Goal: Task Accomplishment & Management: Complete application form

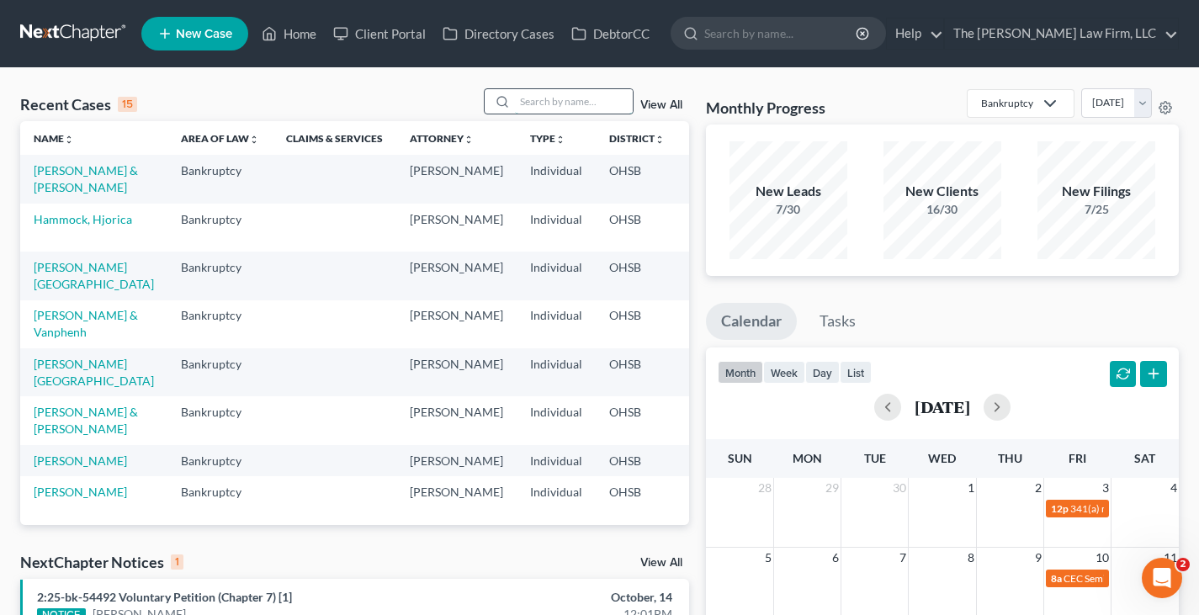
click at [552, 102] on input "search" at bounding box center [574, 101] width 118 height 24
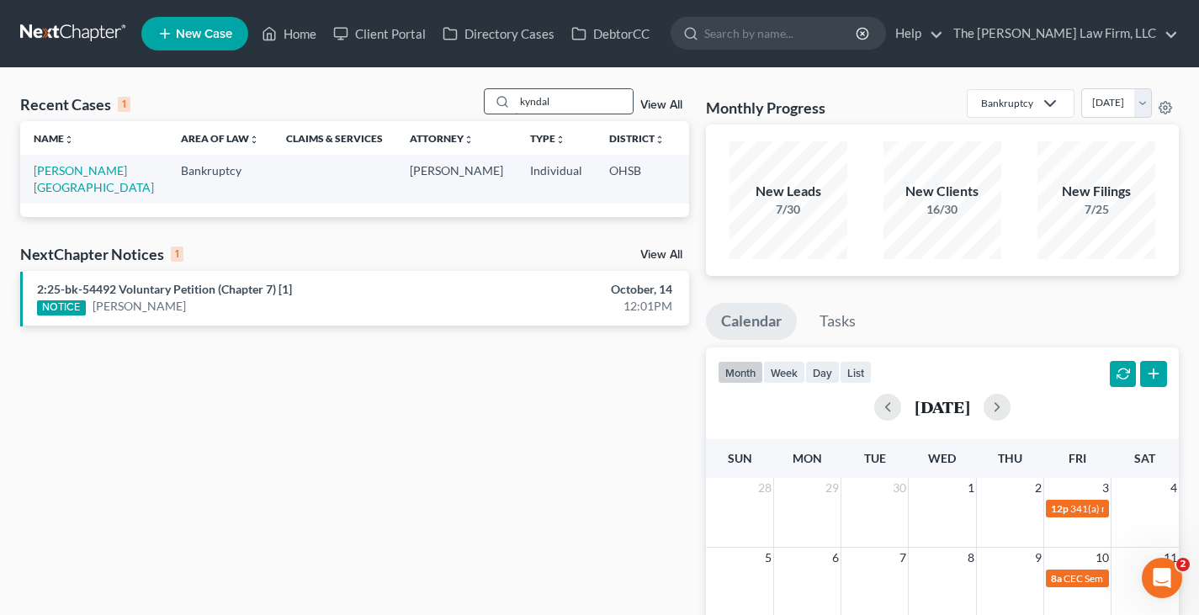
drag, startPoint x: 562, startPoint y: 100, endPoint x: 522, endPoint y: 100, distance: 39.5
click at [522, 100] on input "kyndal" at bounding box center [574, 101] width 118 height 24
type input "randicheri"
click at [67, 187] on link "[PERSON_NAME], [GEOGRAPHIC_DATA]" at bounding box center [94, 178] width 120 height 31
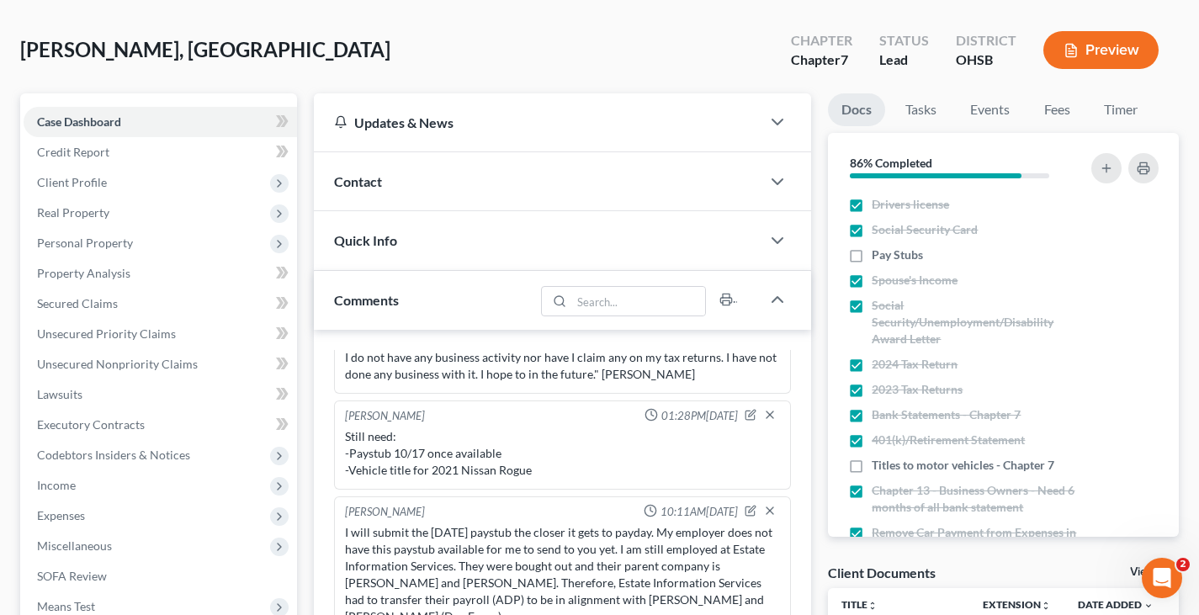
scroll to position [84, 0]
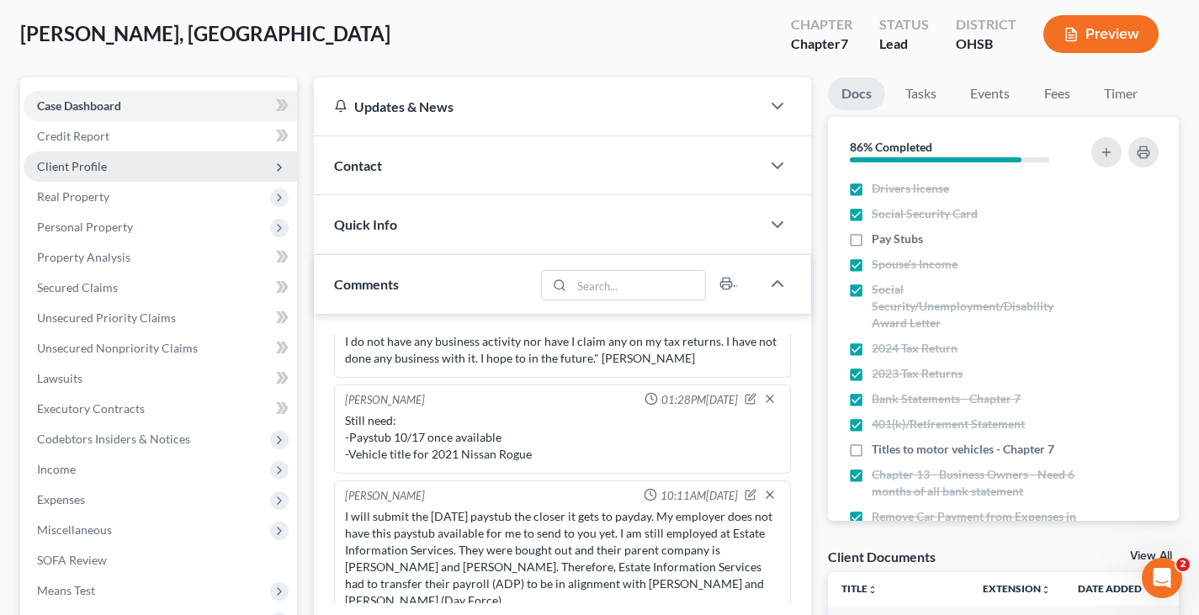
click at [64, 168] on span "Client Profile" at bounding box center [72, 166] width 70 height 14
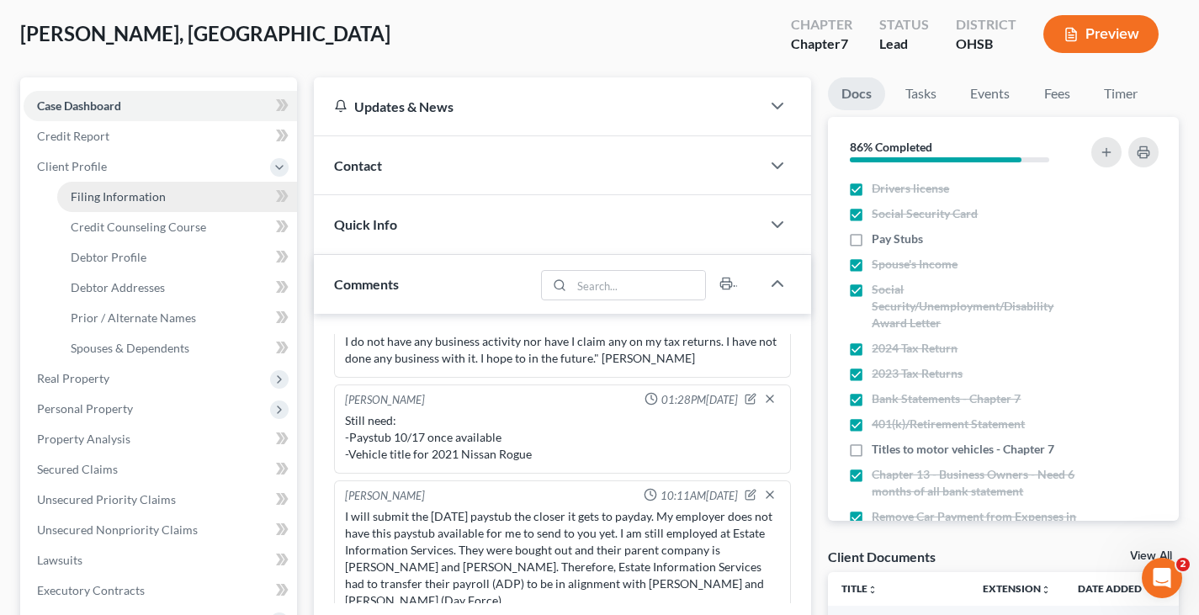
click at [83, 196] on span "Filing Information" at bounding box center [118, 196] width 95 height 14
select select "1"
select select "0"
select select "36"
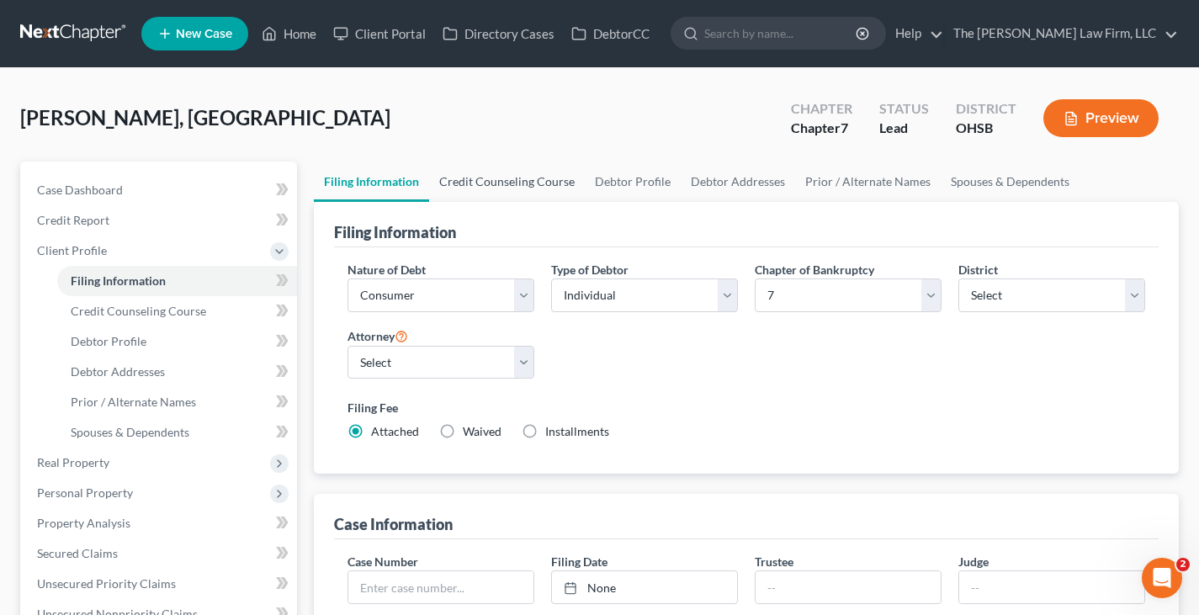
click at [533, 182] on link "Credit Counseling Course" at bounding box center [507, 182] width 156 height 40
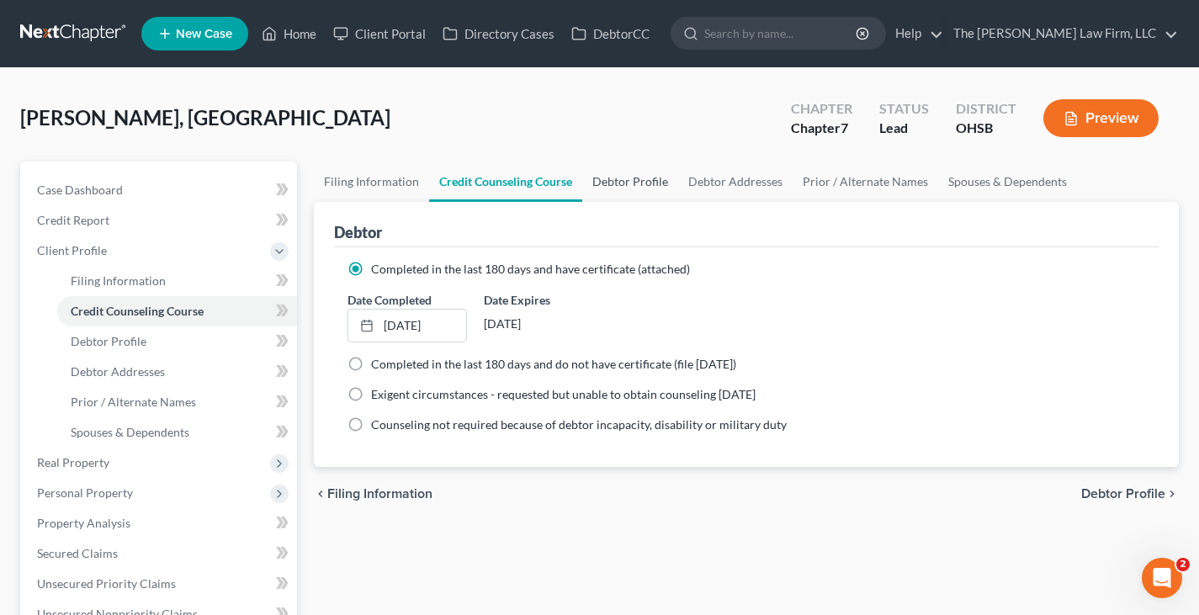
click at [623, 177] on link "Debtor Profile" at bounding box center [630, 182] width 96 height 40
select select "0"
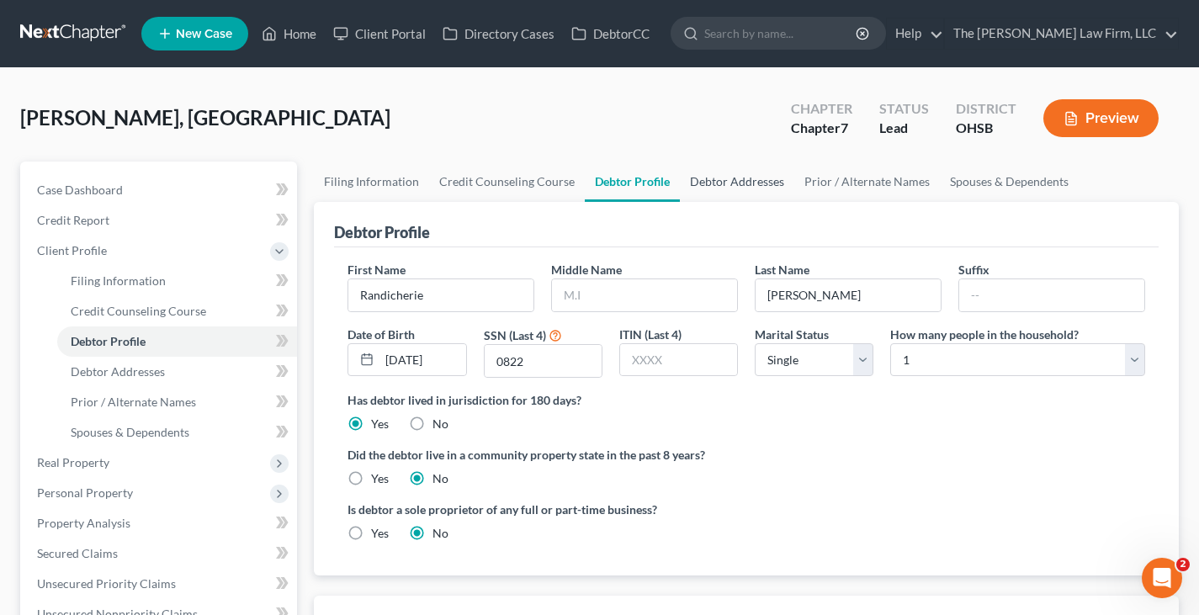
click at [753, 180] on link "Debtor Addresses" at bounding box center [737, 182] width 114 height 40
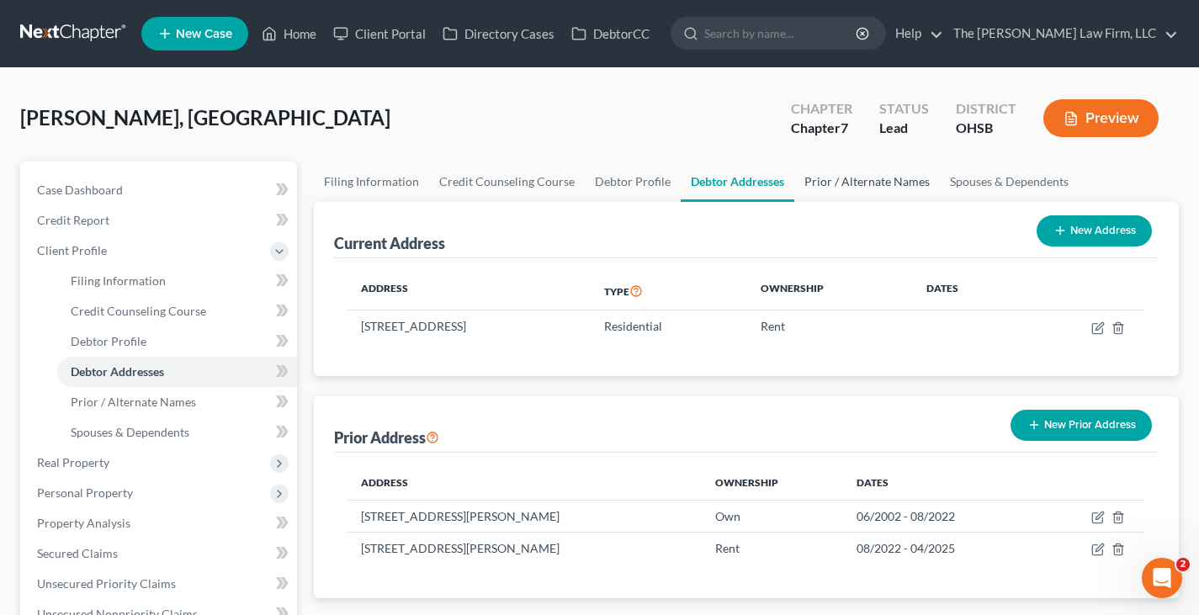
click at [896, 183] on link "Prior / Alternate Names" at bounding box center [867, 182] width 146 height 40
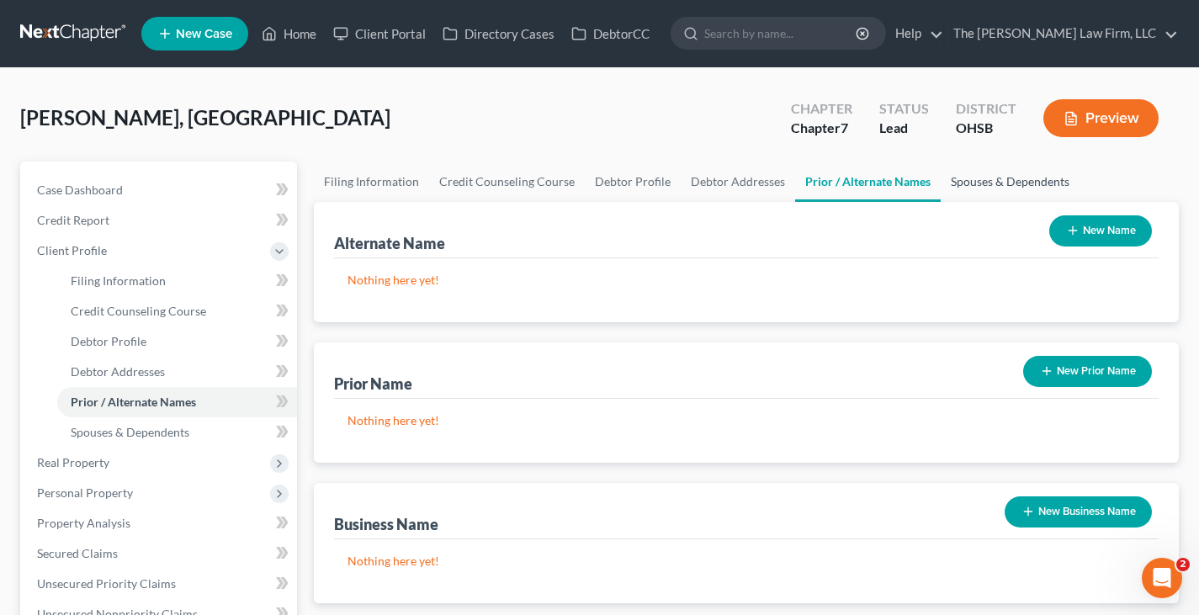
click at [967, 182] on link "Spouses & Dependents" at bounding box center [1010, 182] width 139 height 40
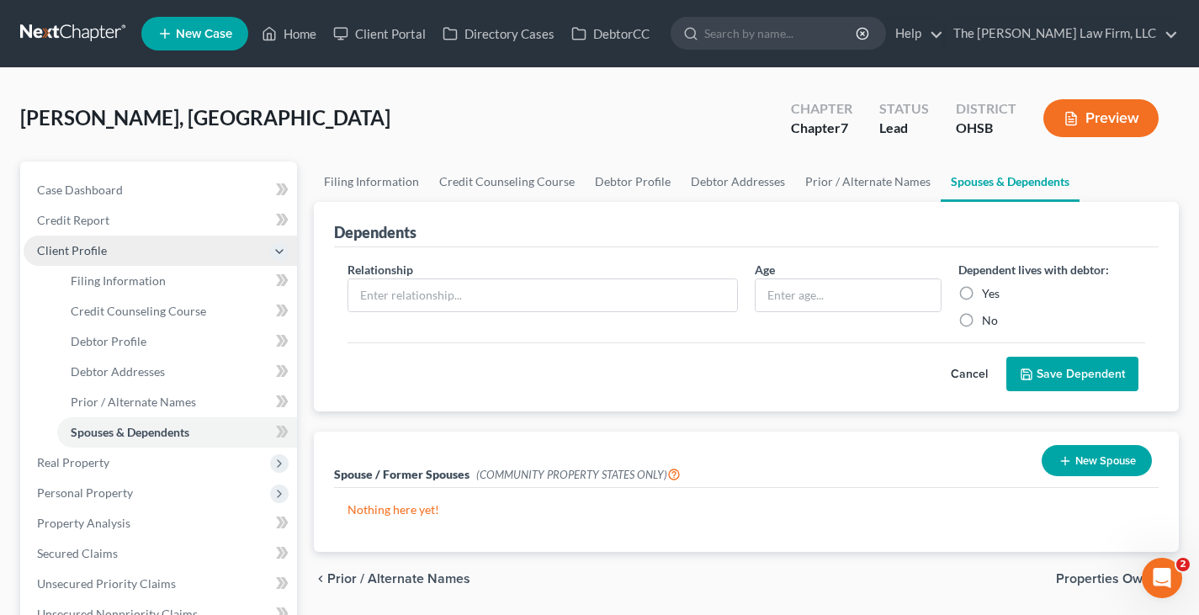
click at [131, 257] on span "Client Profile" at bounding box center [160, 251] width 273 height 30
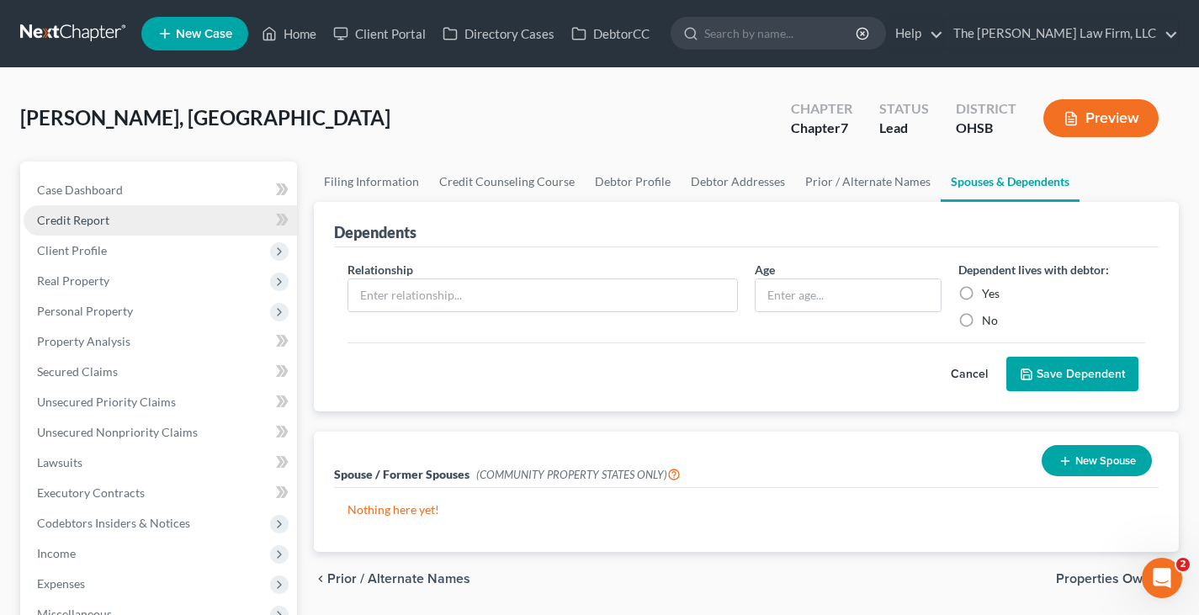
click at [102, 221] on span "Credit Report" at bounding box center [73, 220] width 72 height 14
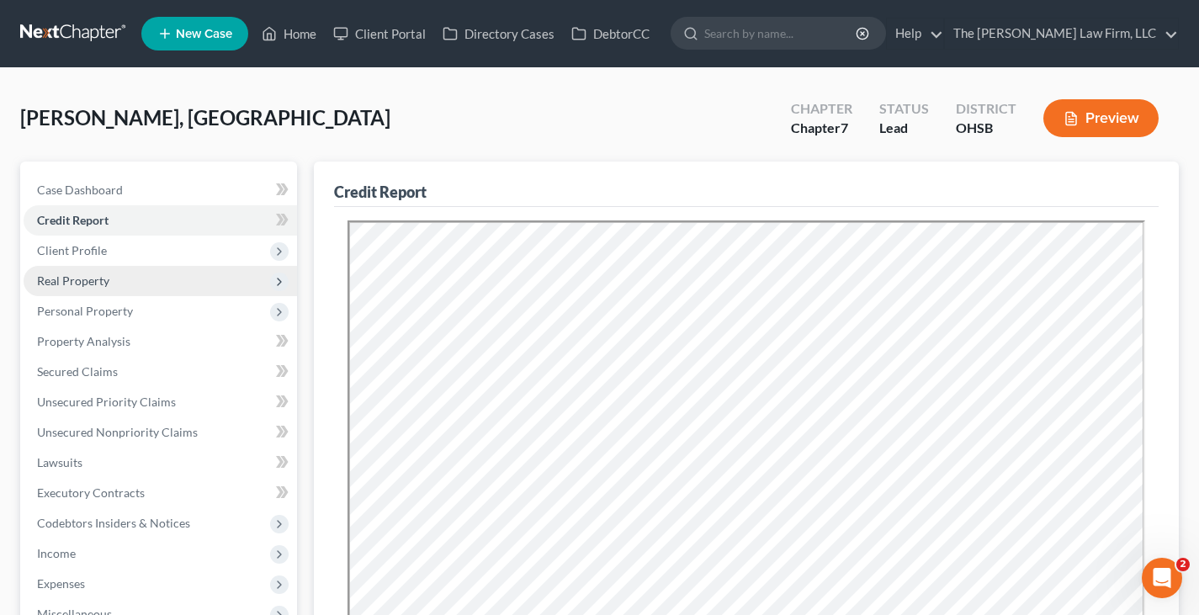
click at [95, 287] on span "Real Property" at bounding box center [73, 280] width 72 height 14
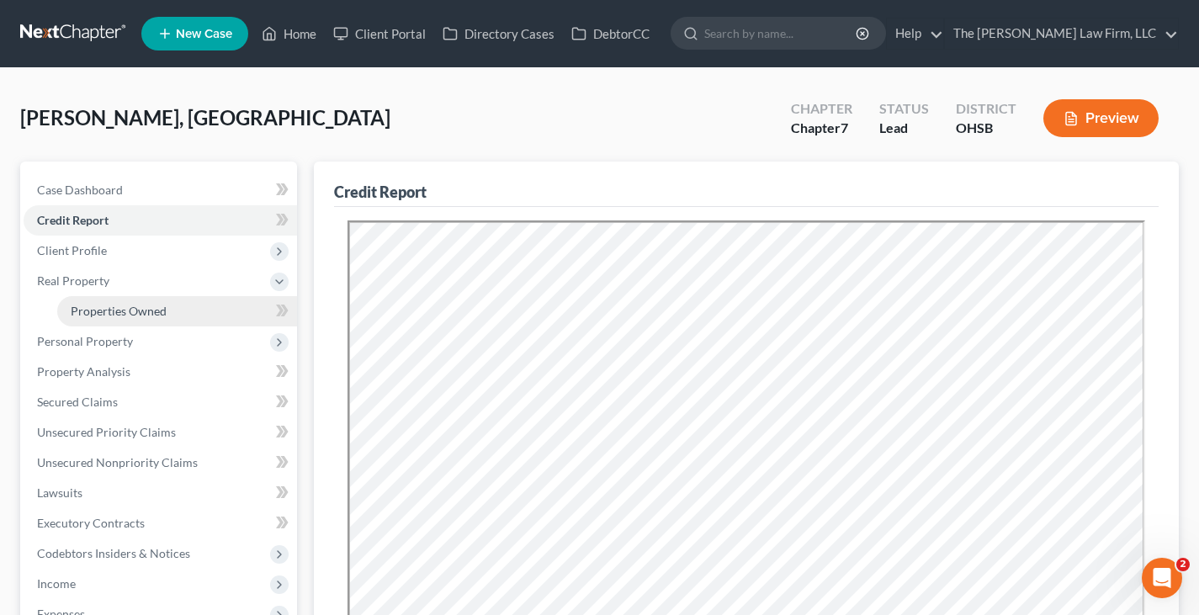
click at [114, 306] on span "Properties Owned" at bounding box center [119, 311] width 96 height 14
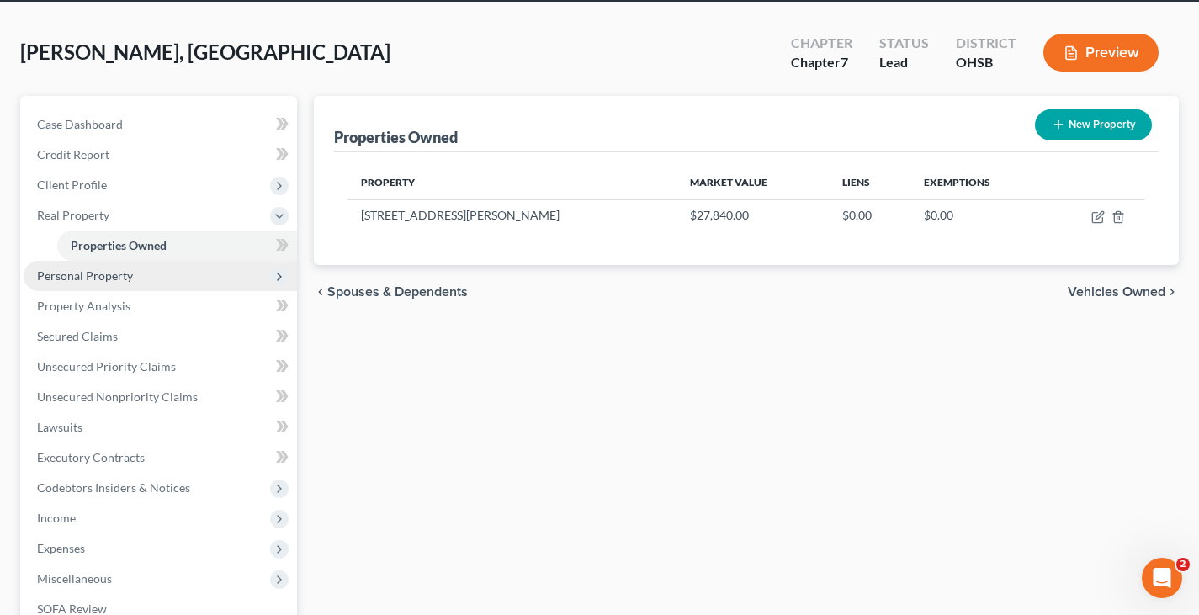
scroll to position [84, 0]
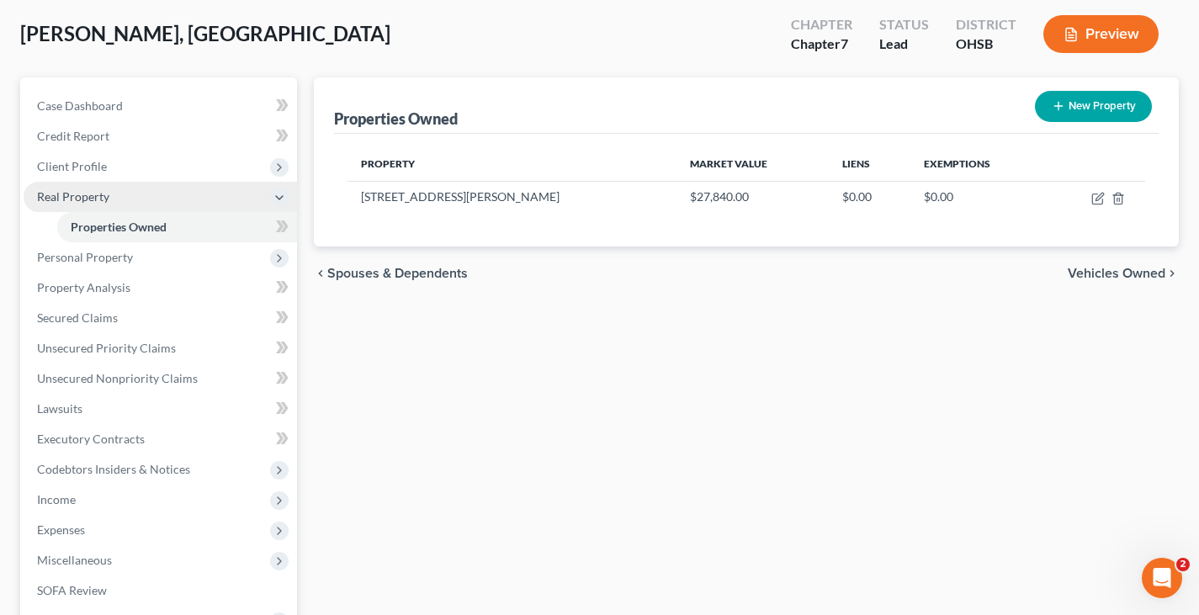
click at [39, 208] on span "Real Property" at bounding box center [160, 197] width 273 height 30
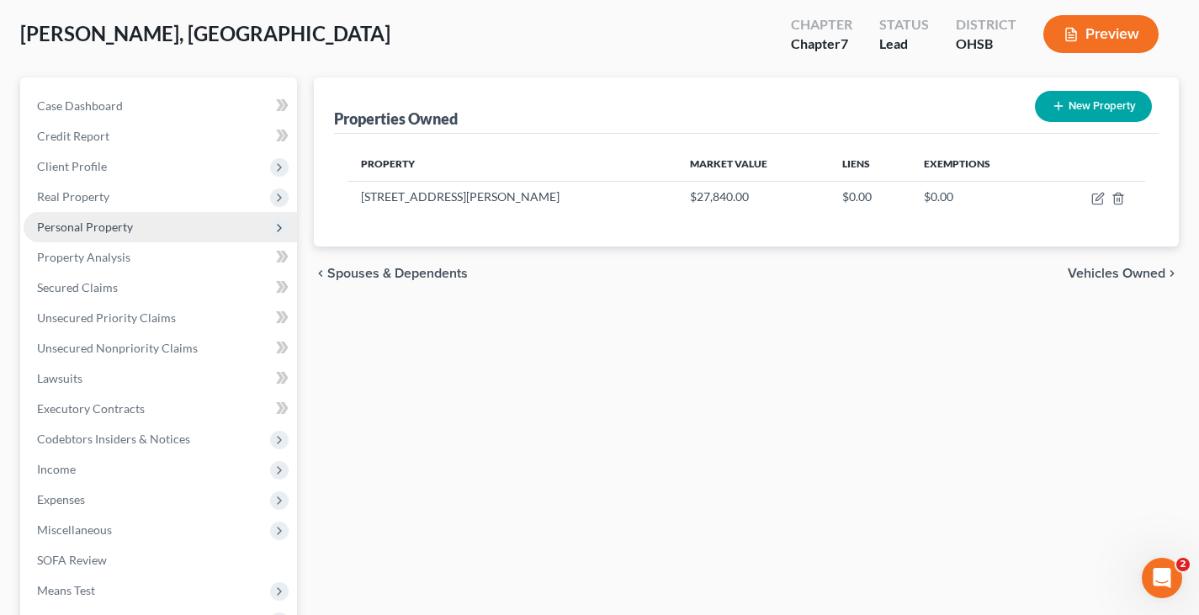
click at [45, 228] on span "Personal Property" at bounding box center [85, 227] width 96 height 14
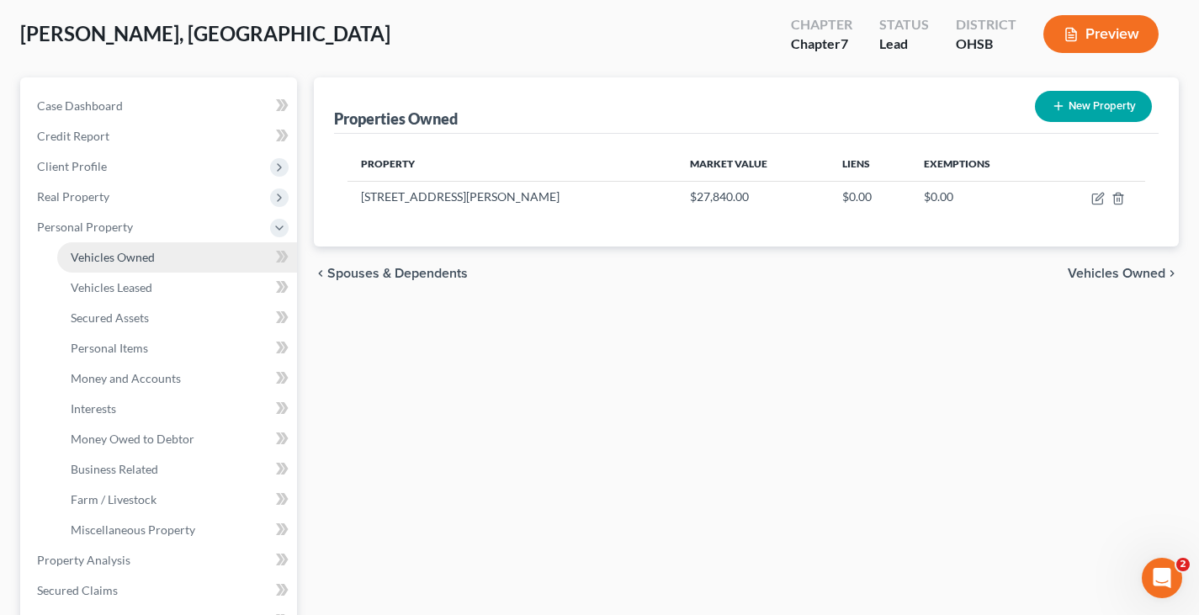
click at [83, 261] on span "Vehicles Owned" at bounding box center [113, 257] width 84 height 14
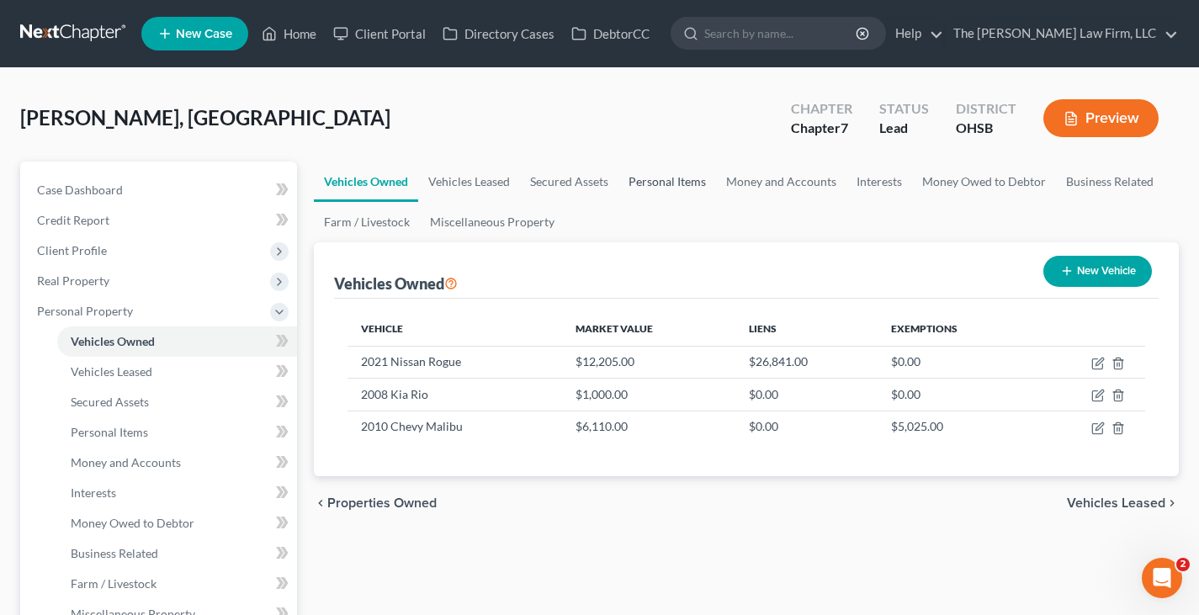
click at [654, 183] on link "Personal Items" at bounding box center [667, 182] width 98 height 40
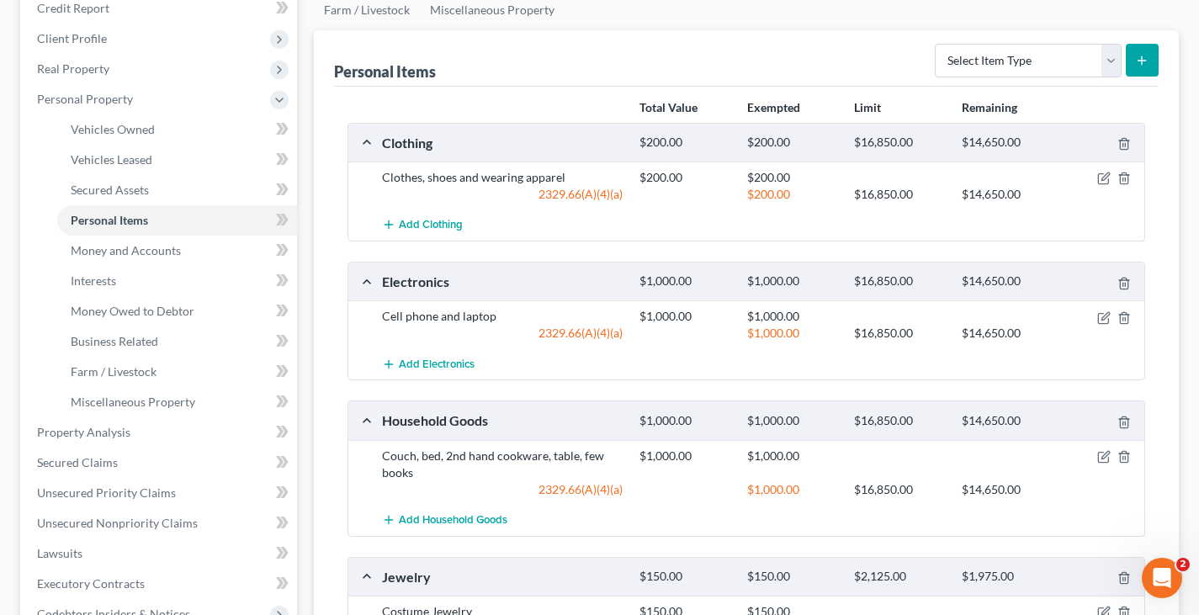
scroll to position [84, 0]
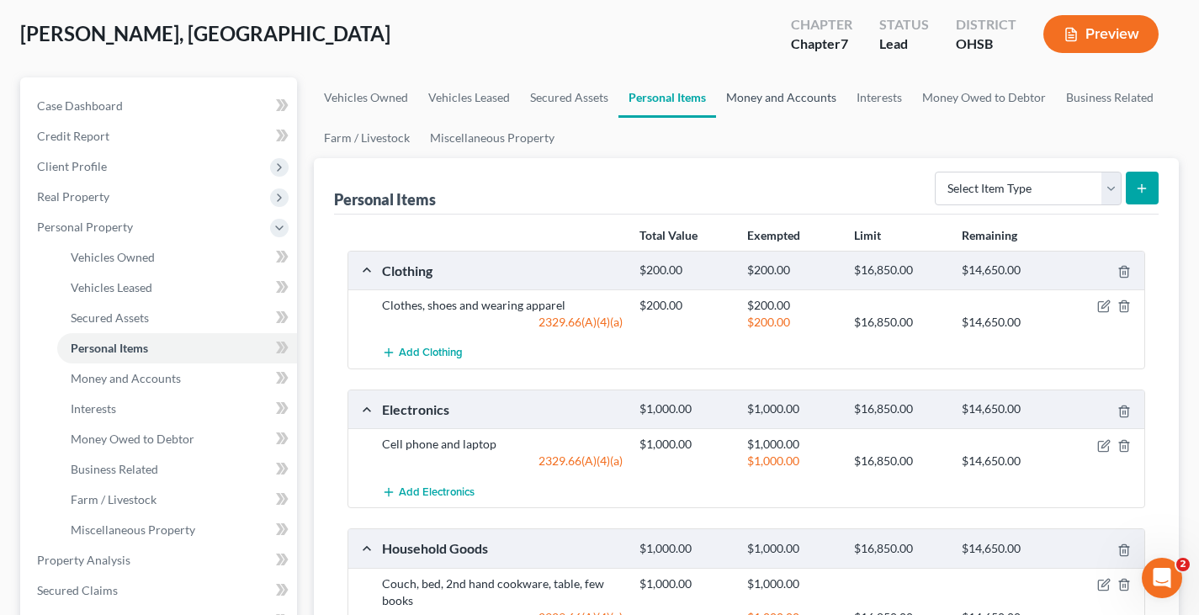
click at [779, 98] on link "Money and Accounts" at bounding box center [781, 97] width 130 height 40
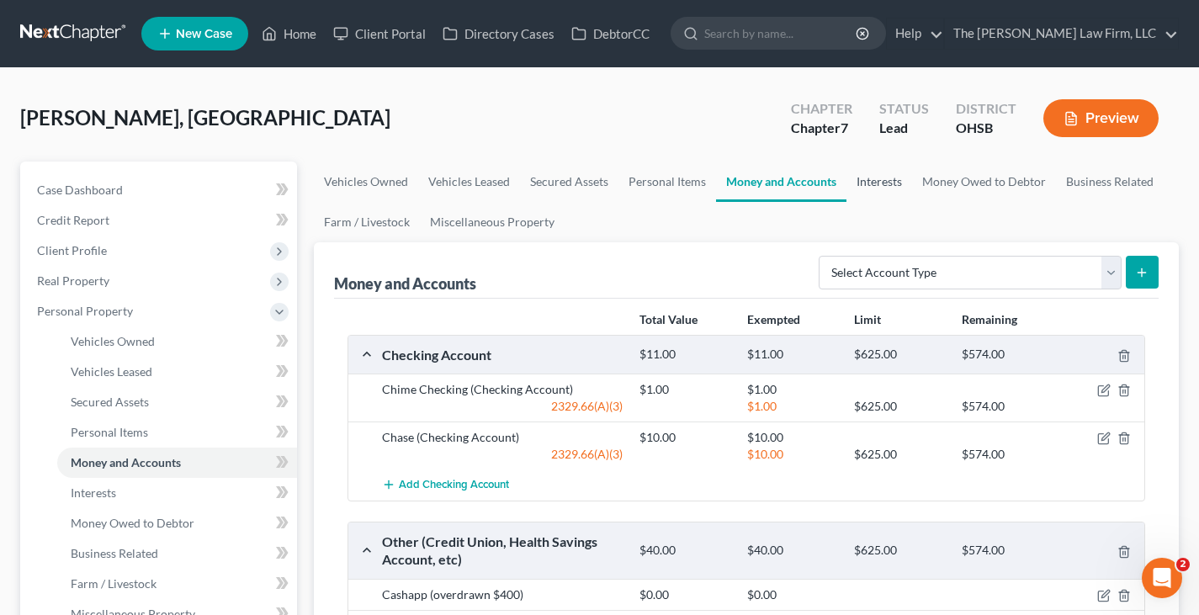
click at [871, 183] on link "Interests" at bounding box center [879, 182] width 66 height 40
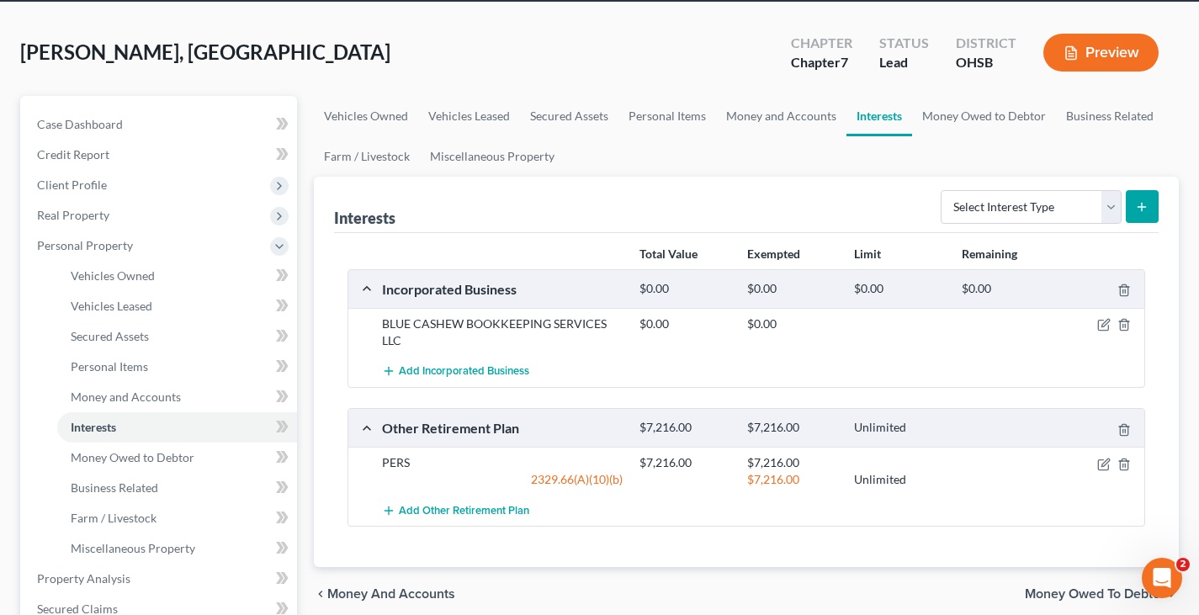
scroll to position [84, 0]
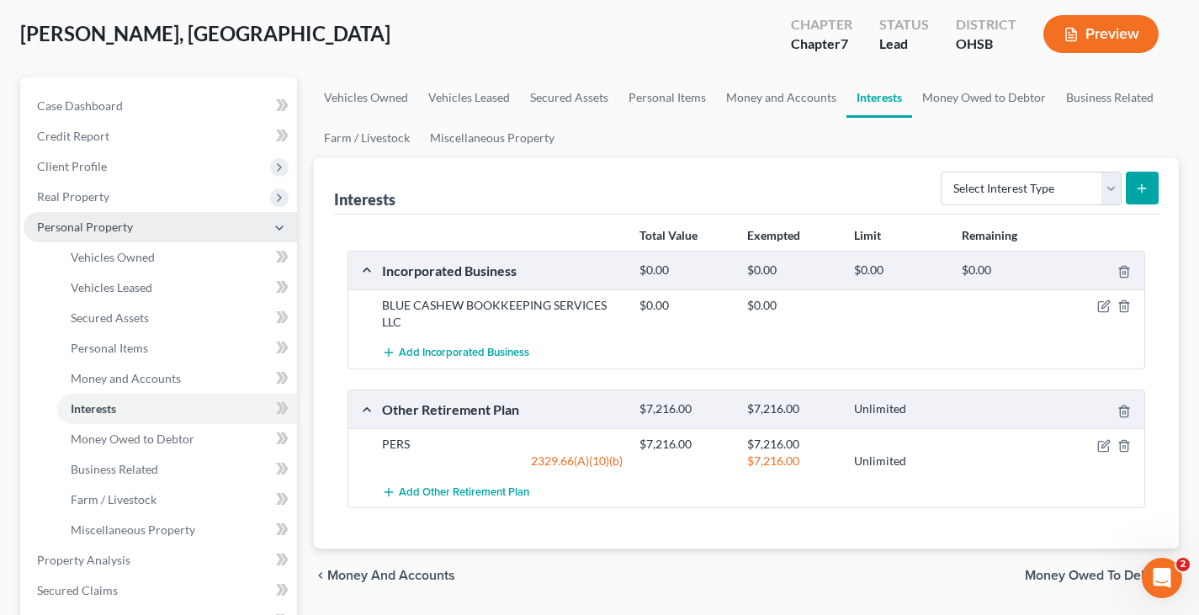
click at [143, 228] on span "Personal Property" at bounding box center [160, 227] width 273 height 30
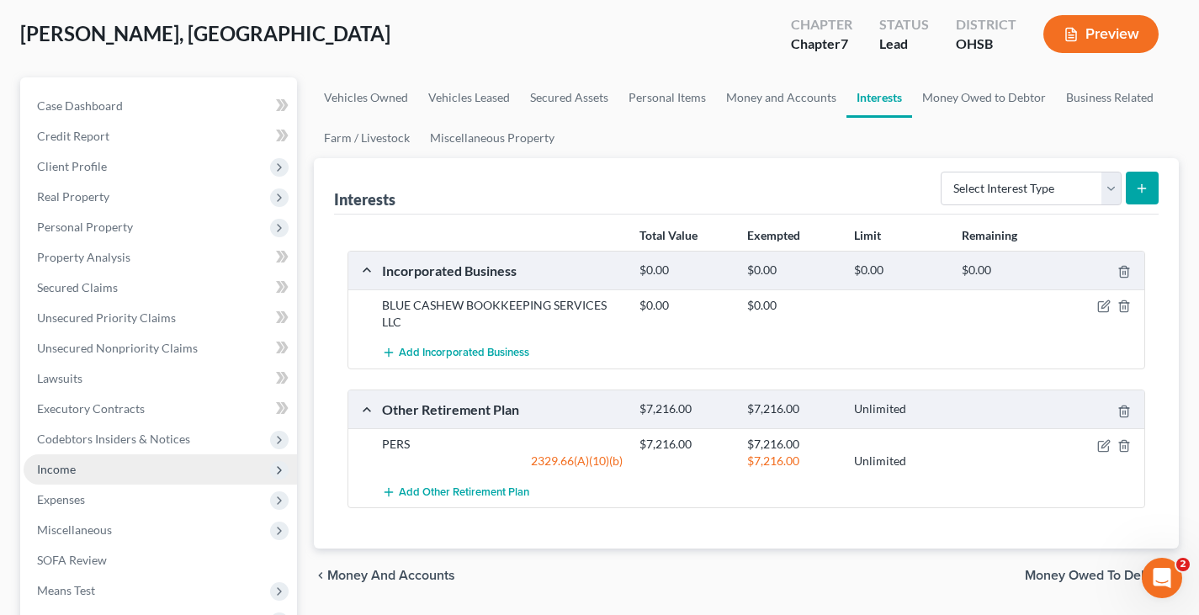
click at [54, 474] on span "Income" at bounding box center [56, 469] width 39 height 14
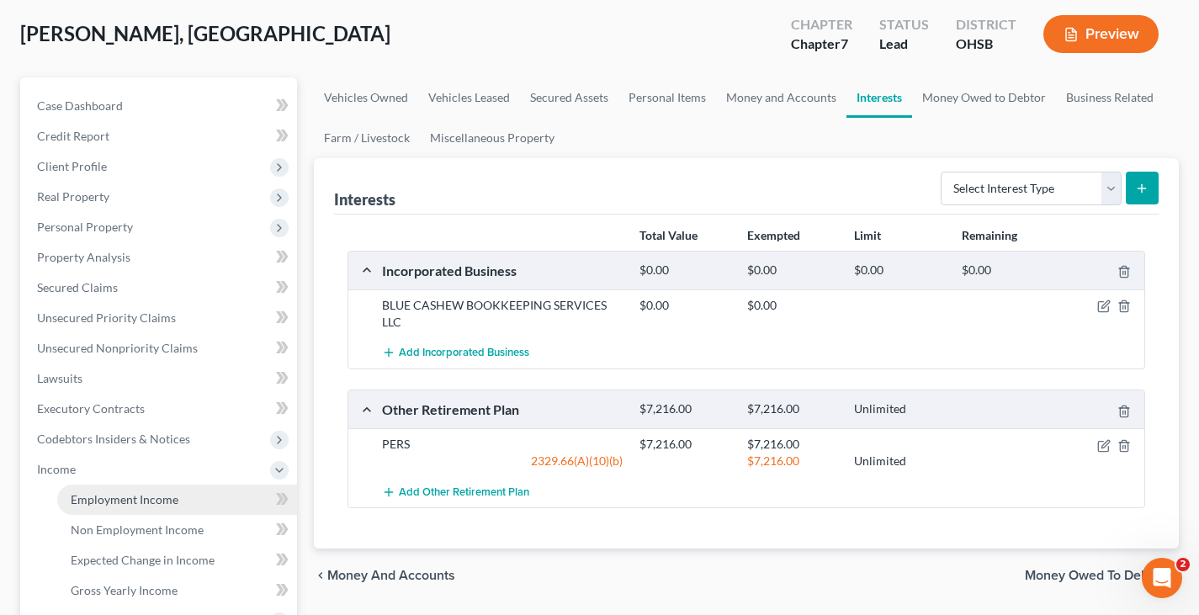
click at [87, 501] on span "Employment Income" at bounding box center [125, 499] width 108 height 14
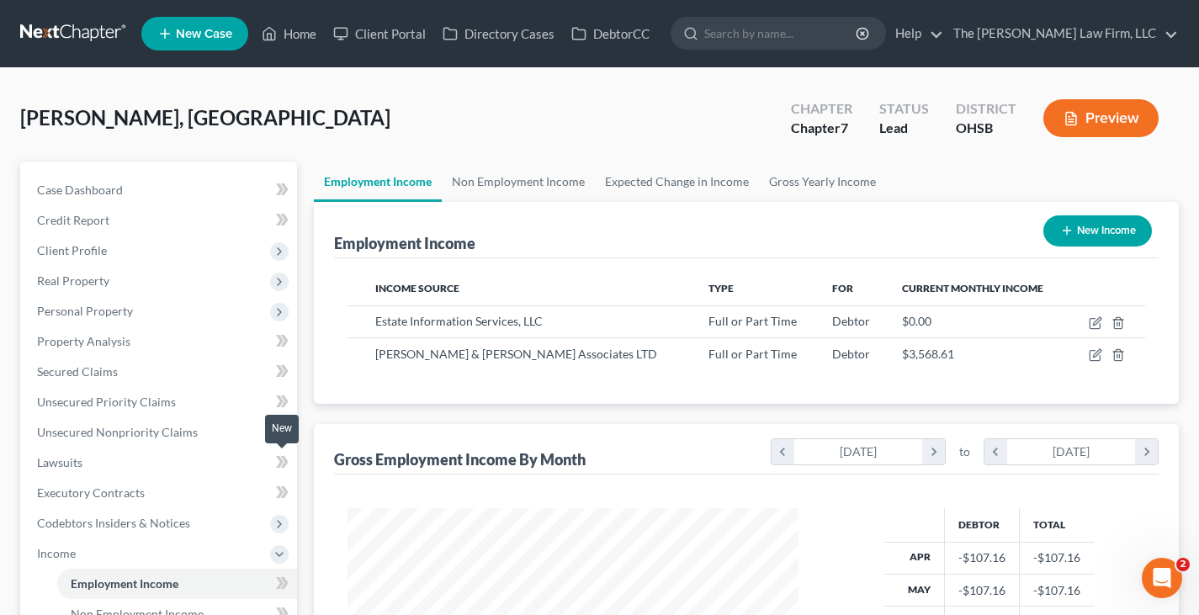
scroll to position [302, 485]
click at [787, 183] on link "Gross Yearly Income" at bounding box center [822, 182] width 127 height 40
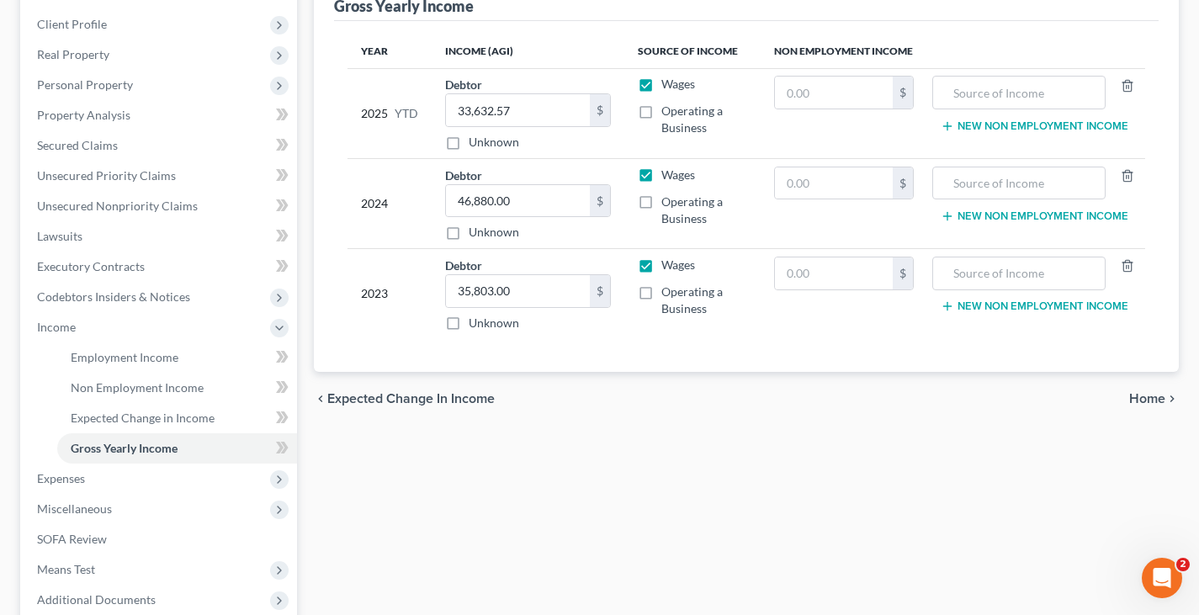
scroll to position [252, 0]
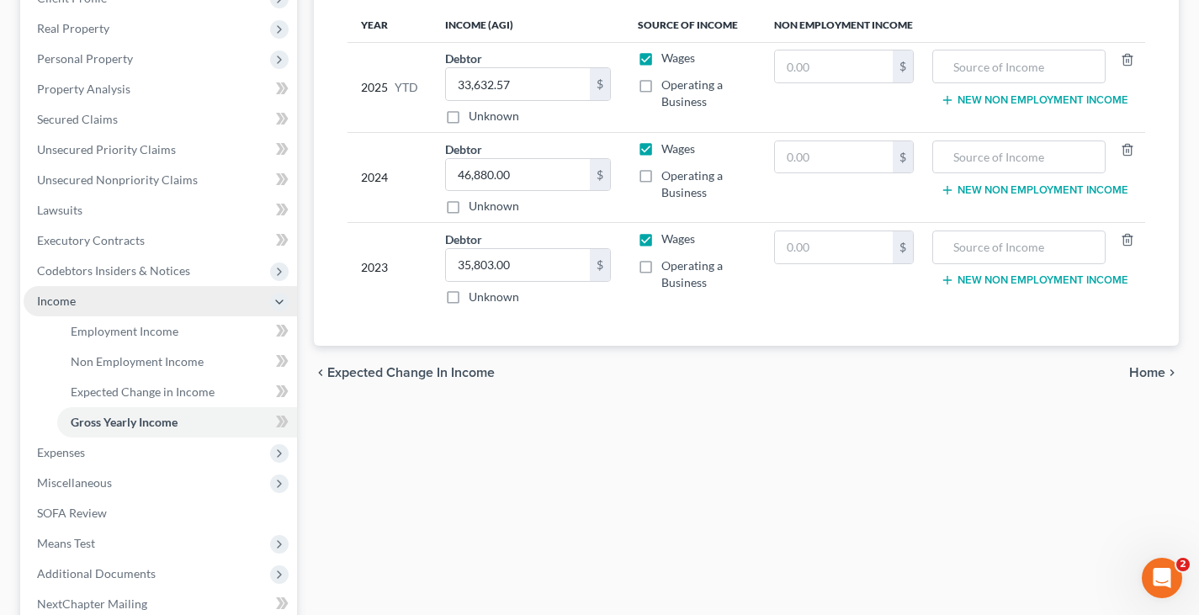
click at [120, 311] on span "Income" at bounding box center [160, 301] width 273 height 30
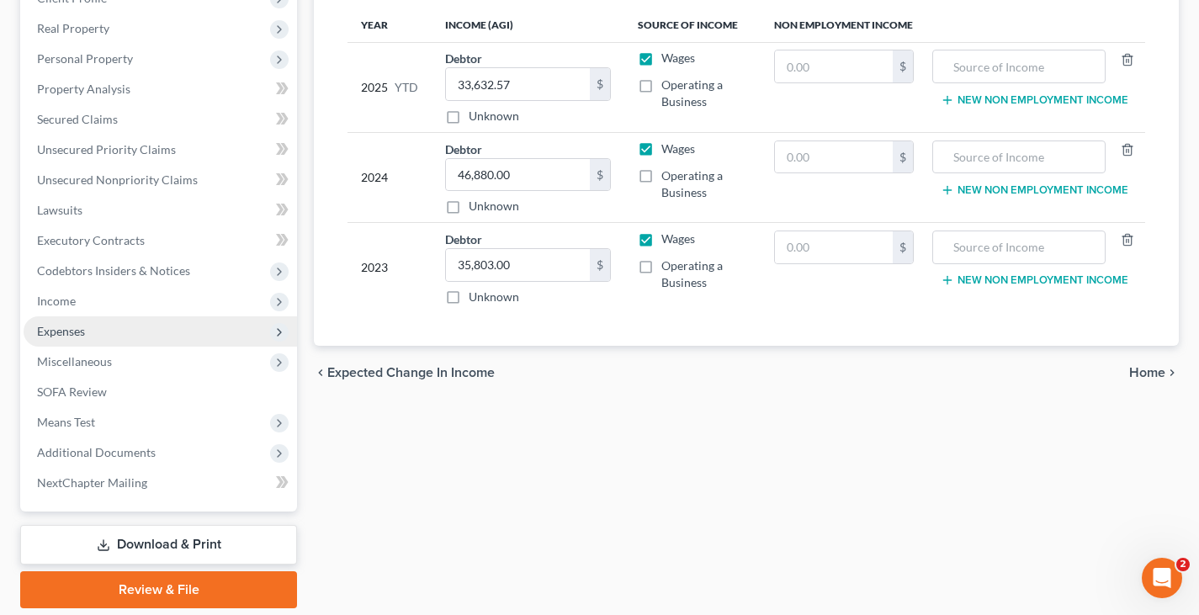
click at [78, 333] on span "Expenses" at bounding box center [61, 331] width 48 height 14
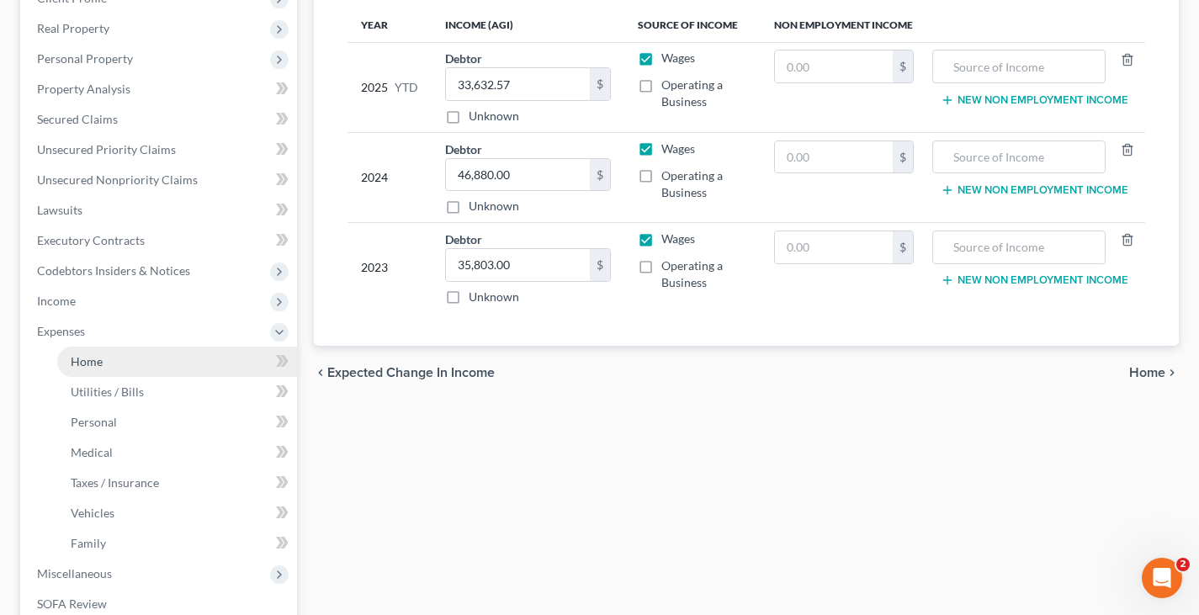
click at [140, 361] on link "Home" at bounding box center [177, 362] width 240 height 30
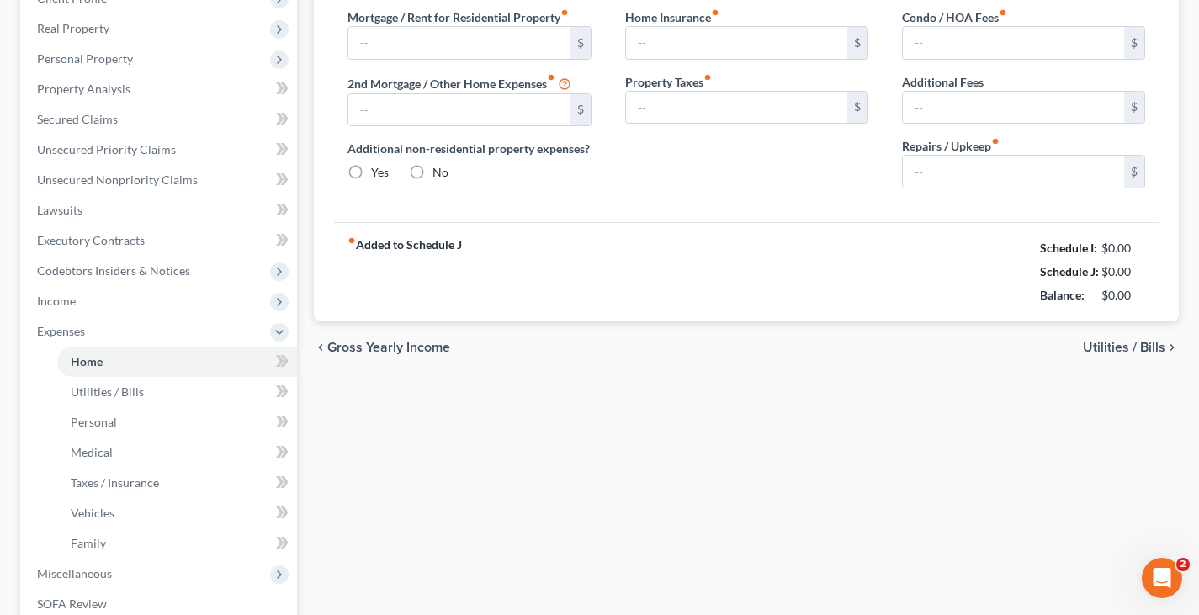
type input "1,250.00"
type input "0.00"
radio input "true"
type input "8.00"
type input "0.00"
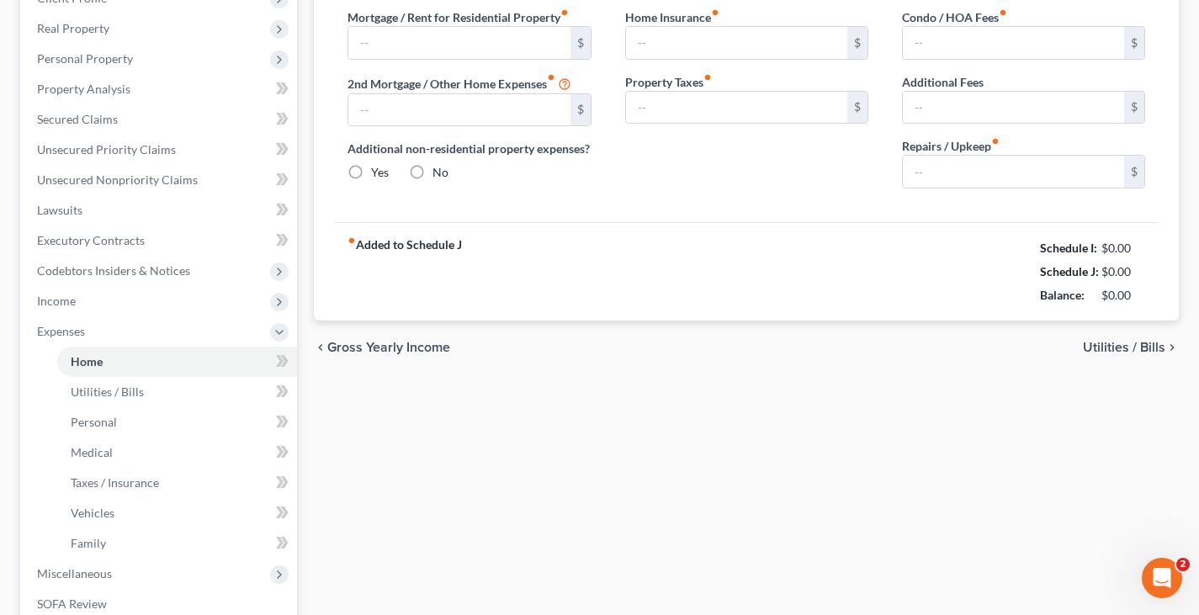
type input "0.00"
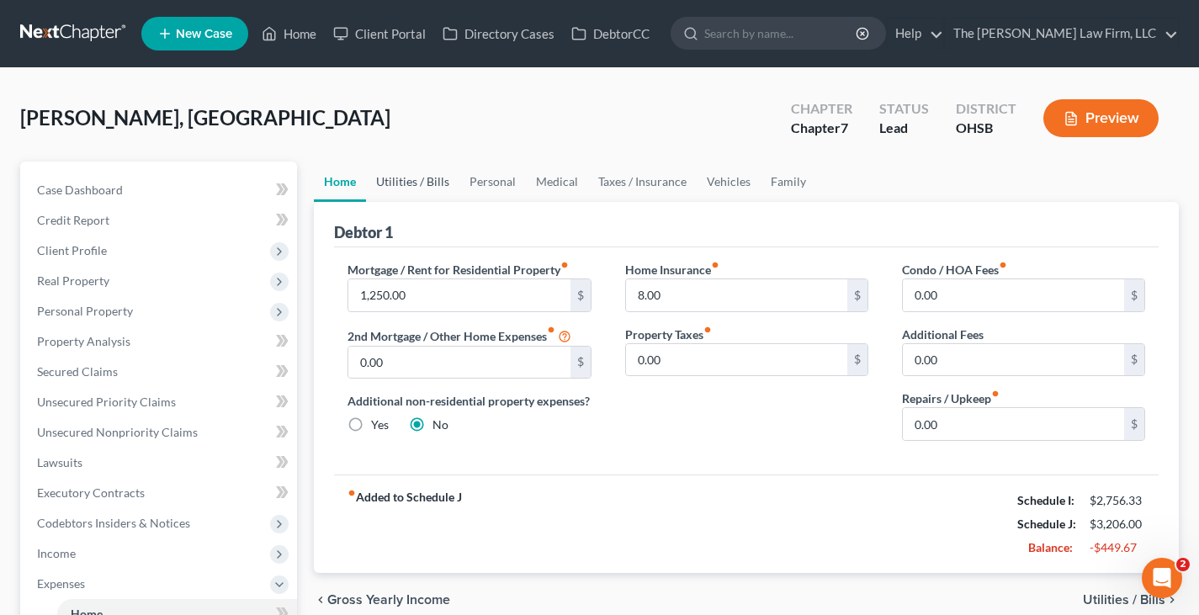
click at [421, 183] on link "Utilities / Bills" at bounding box center [412, 182] width 93 height 40
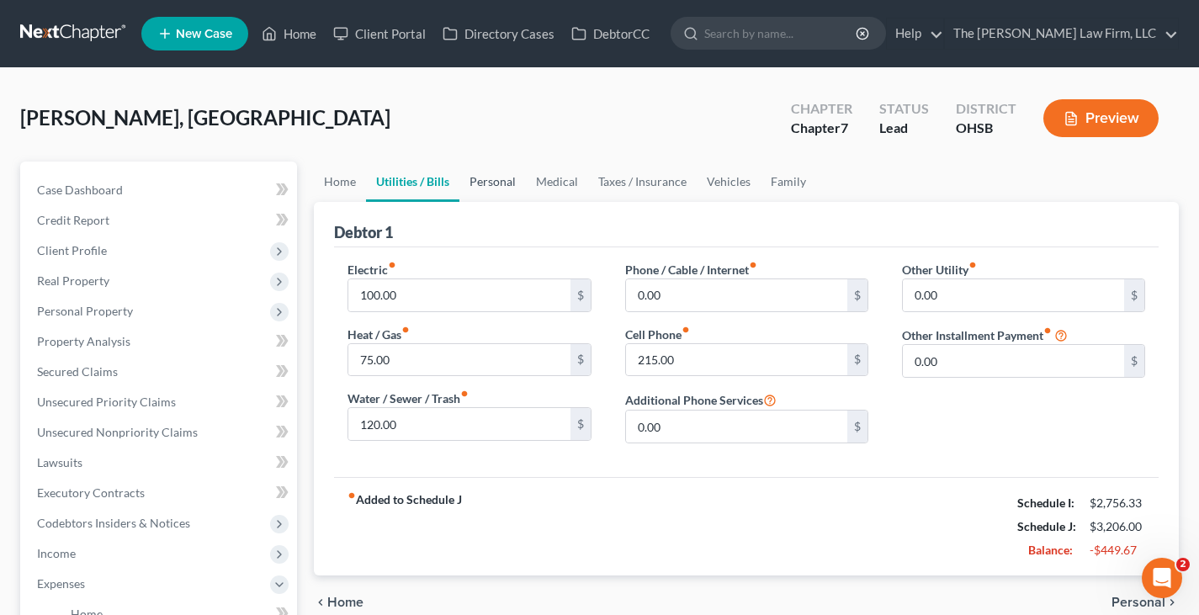
click at [489, 181] on link "Personal" at bounding box center [492, 182] width 66 height 40
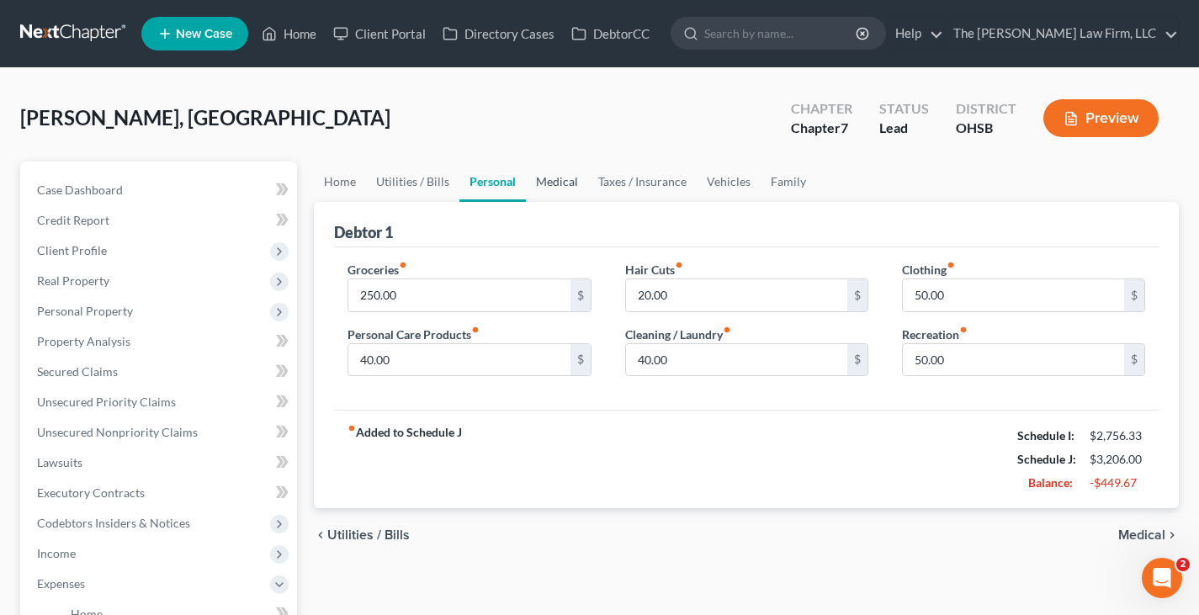
click at [558, 183] on link "Medical" at bounding box center [557, 182] width 62 height 40
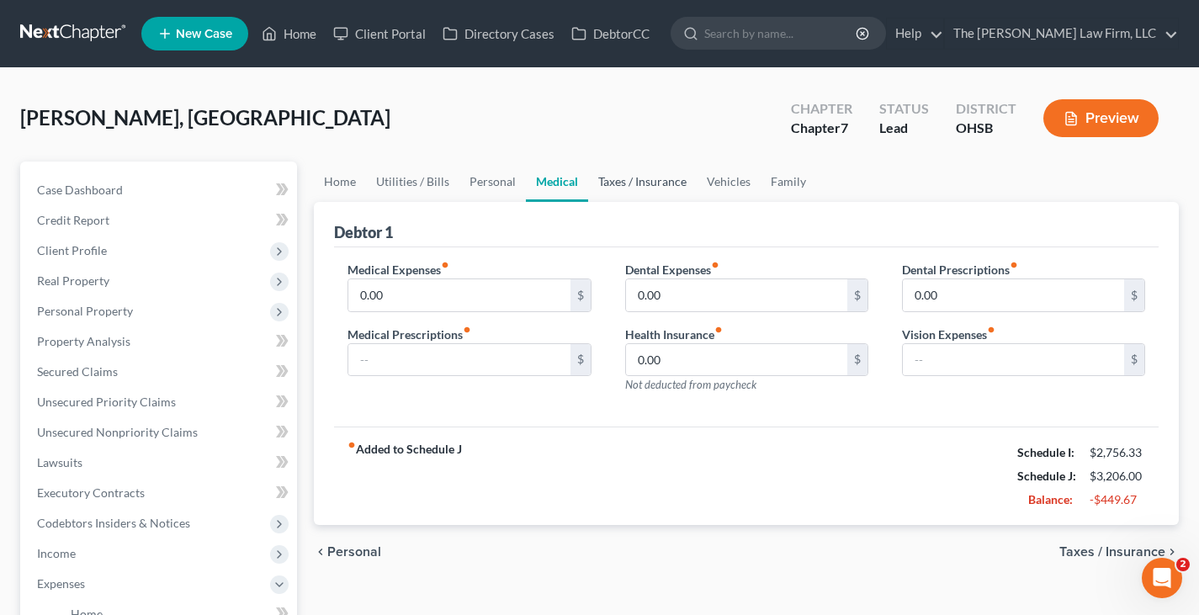
click at [619, 184] on link "Taxes / Insurance" at bounding box center [642, 182] width 109 height 40
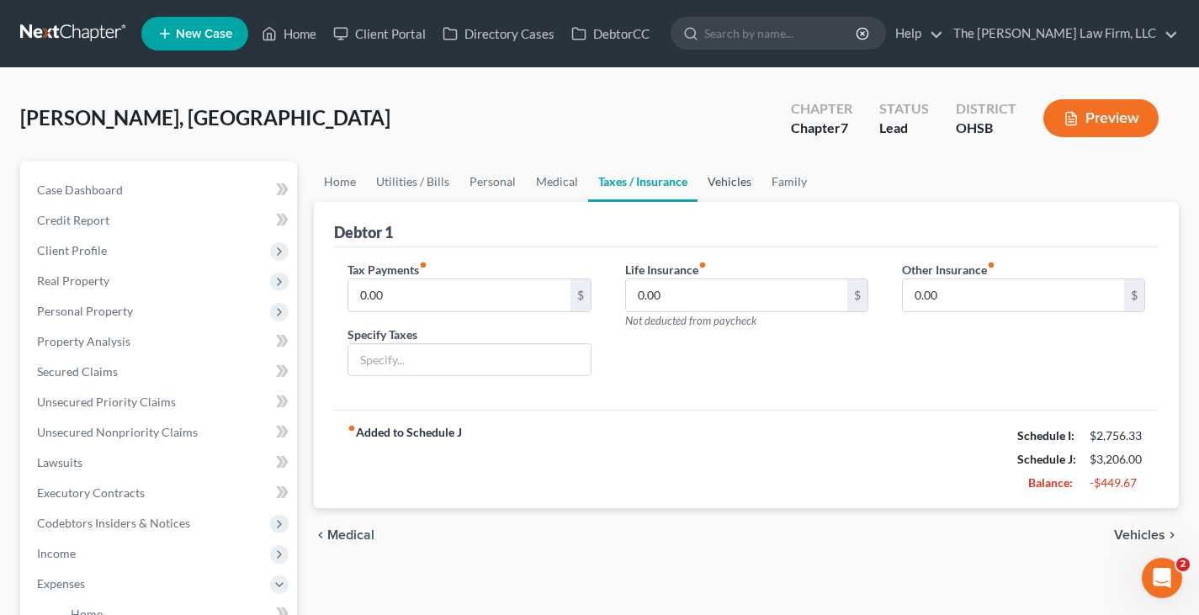
click at [716, 181] on link "Vehicles" at bounding box center [729, 182] width 64 height 40
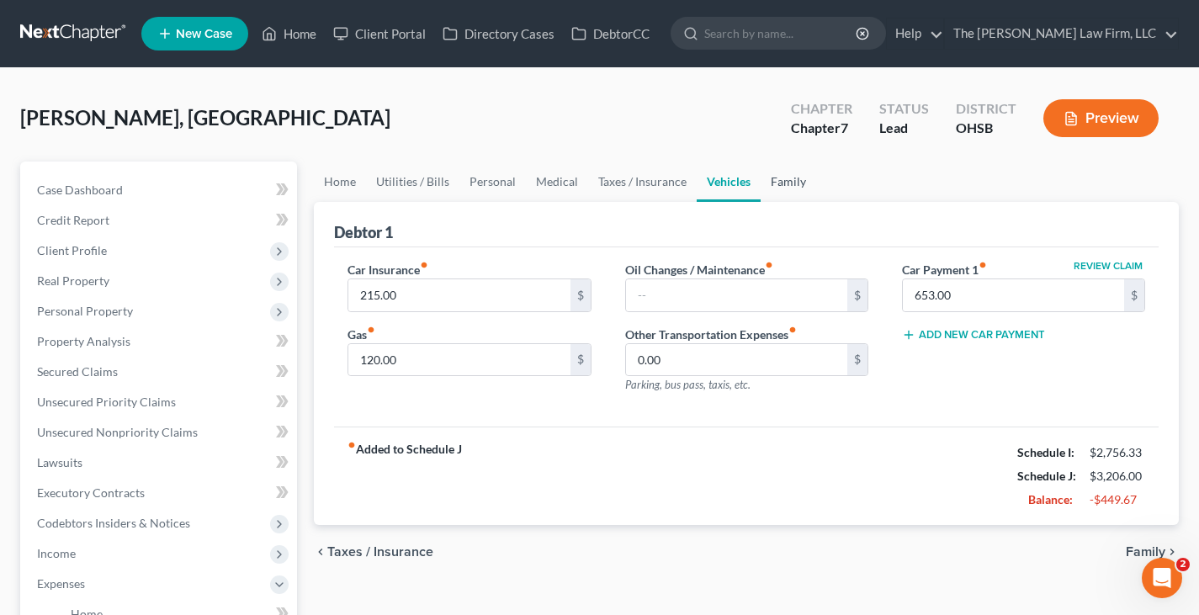
click at [786, 185] on link "Family" at bounding box center [789, 182] width 56 height 40
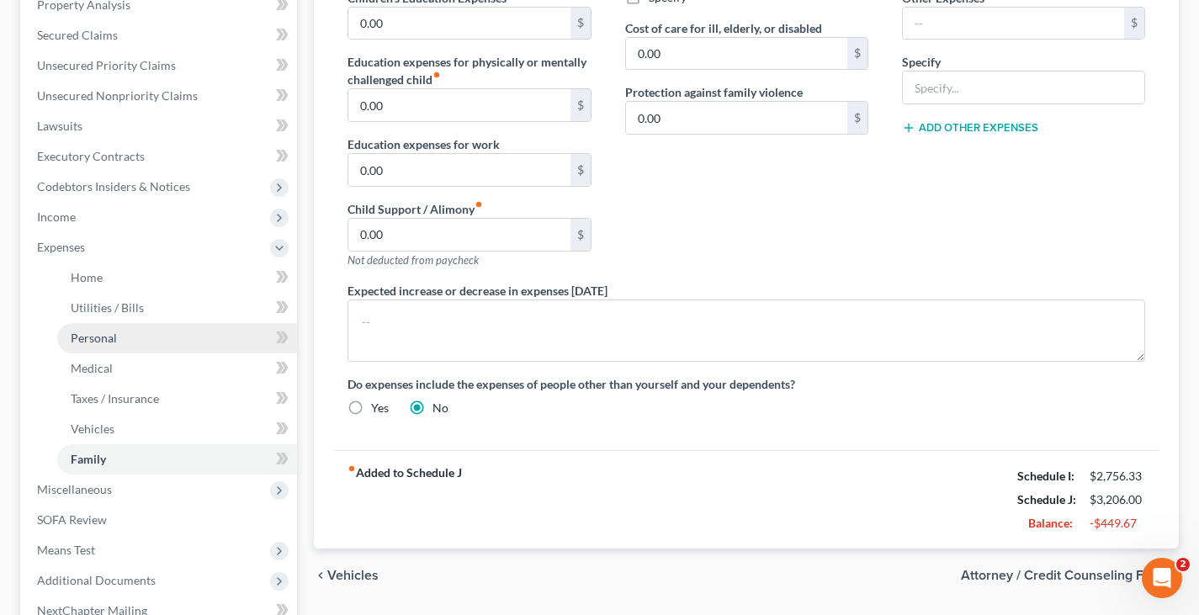
scroll to position [421, 0]
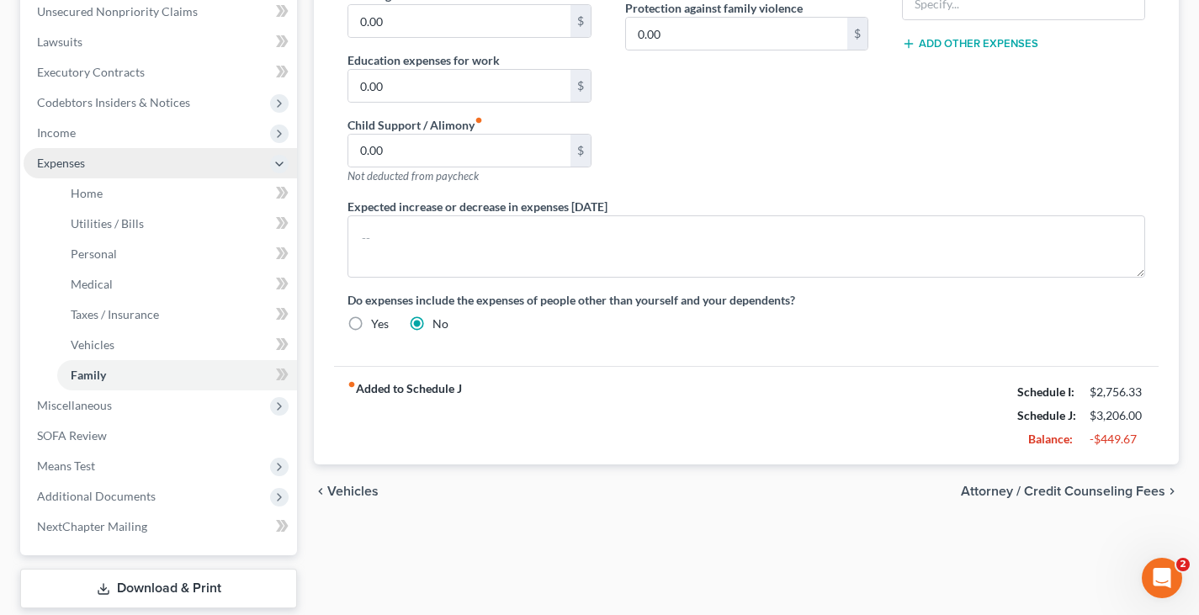
click at [99, 165] on span "Expenses" at bounding box center [160, 163] width 273 height 30
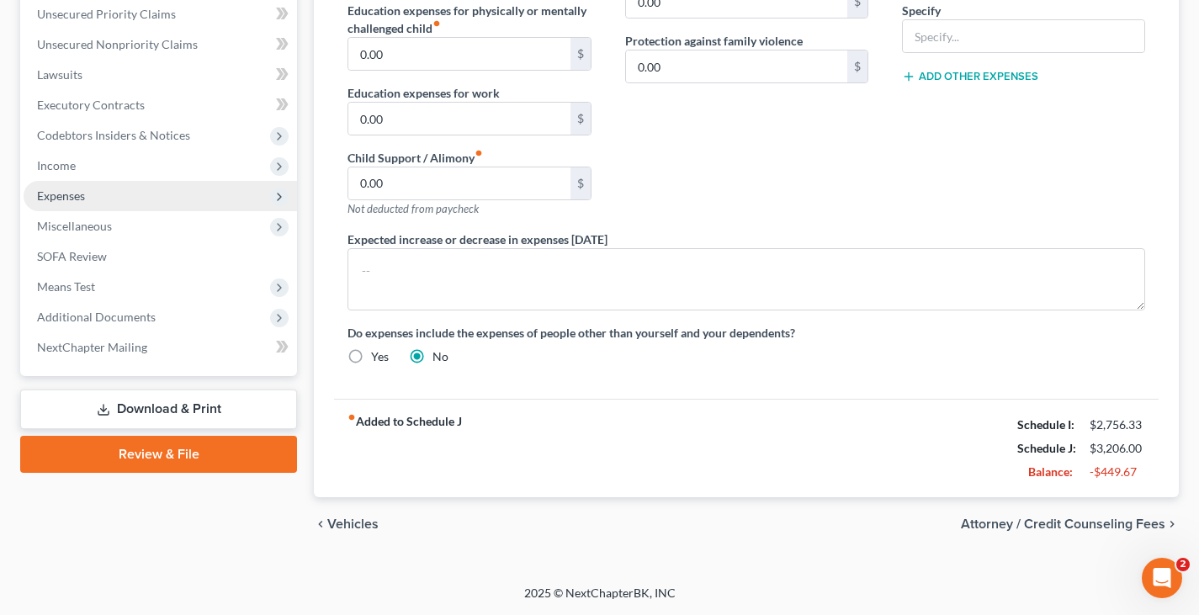
scroll to position [388, 0]
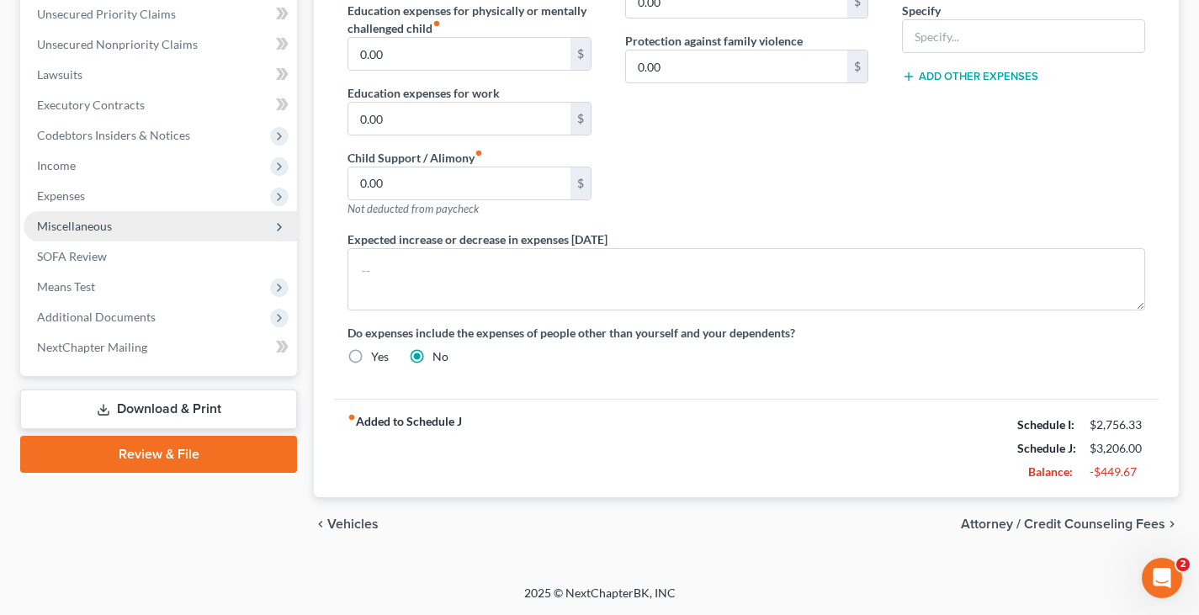
click at [98, 226] on span "Miscellaneous" at bounding box center [74, 226] width 75 height 14
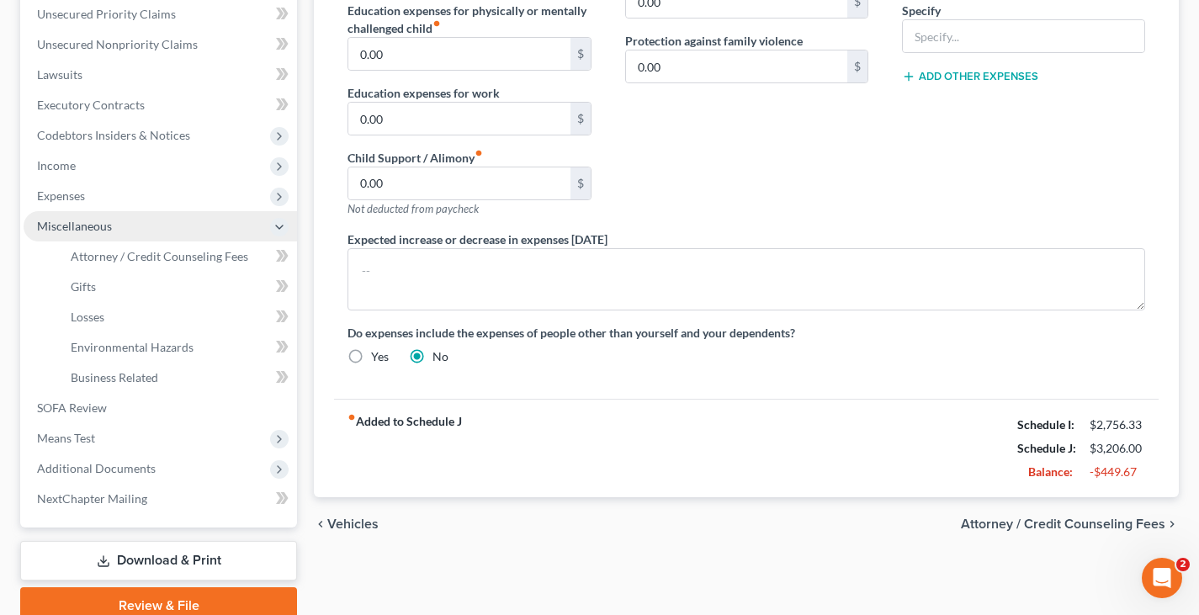
scroll to position [421, 0]
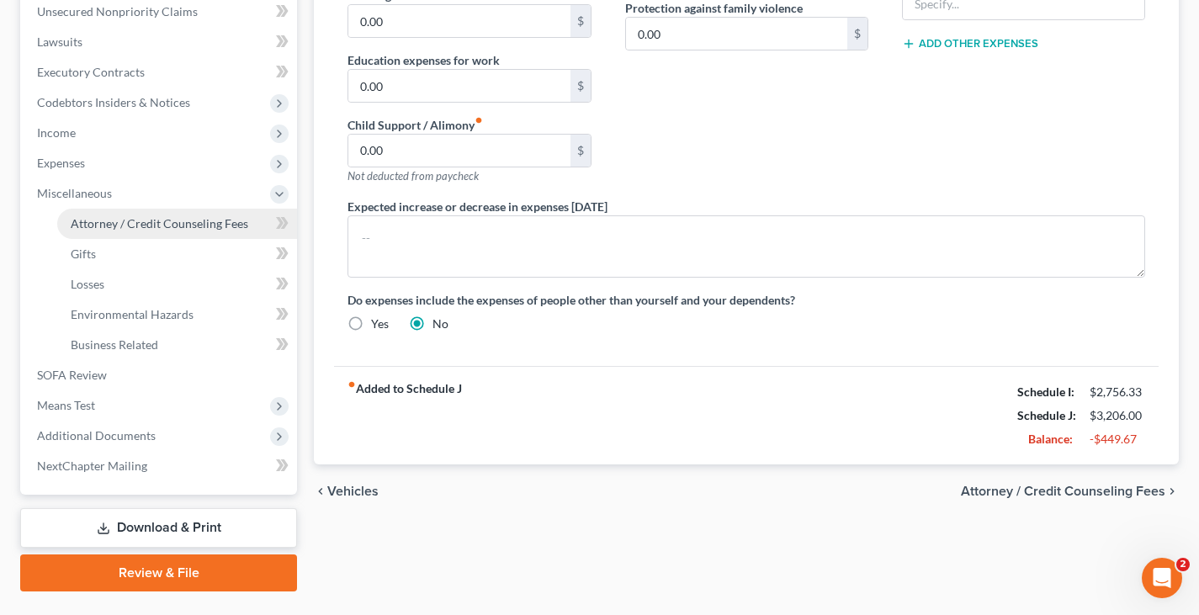
click at [103, 224] on span "Attorney / Credit Counseling Fees" at bounding box center [160, 223] width 178 height 14
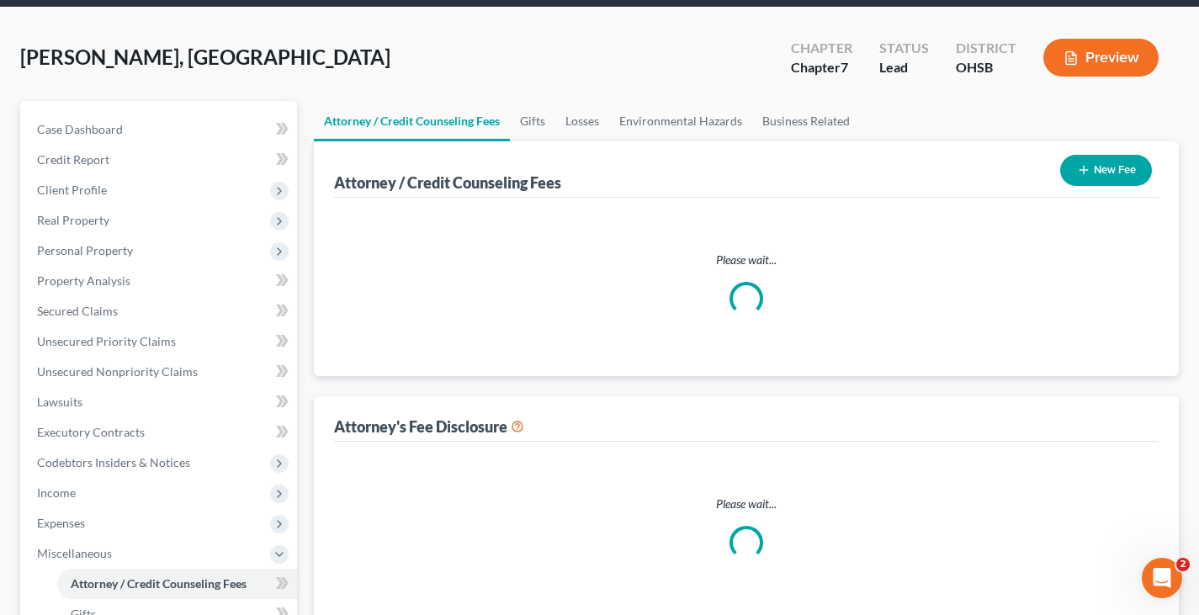
select select "0"
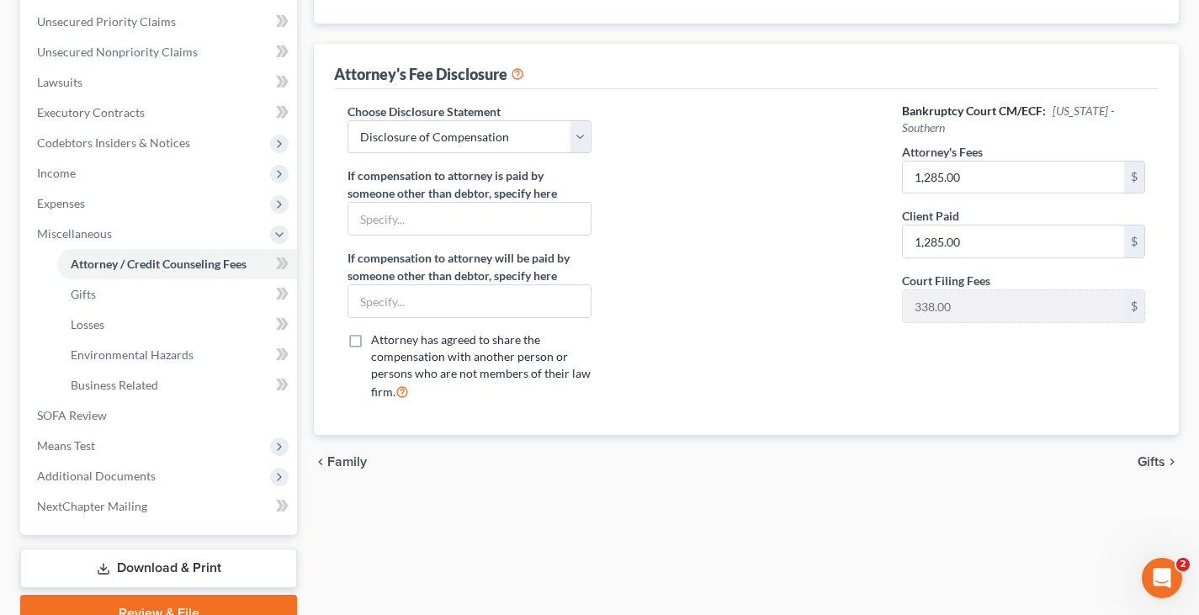
scroll to position [421, 0]
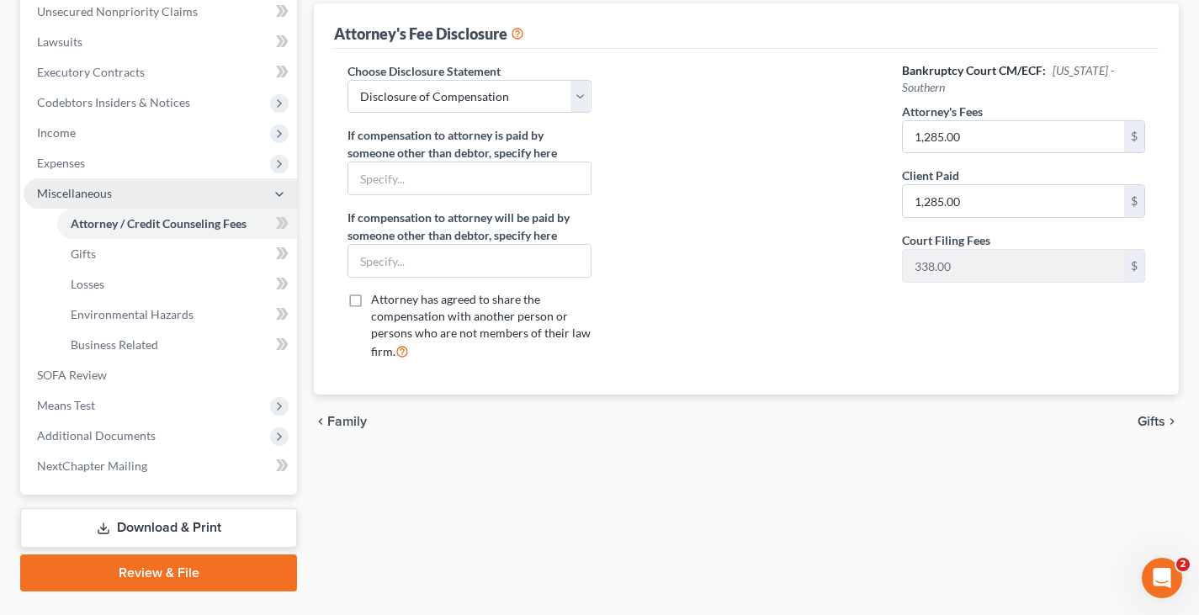
click at [145, 196] on span "Miscellaneous" at bounding box center [160, 193] width 273 height 30
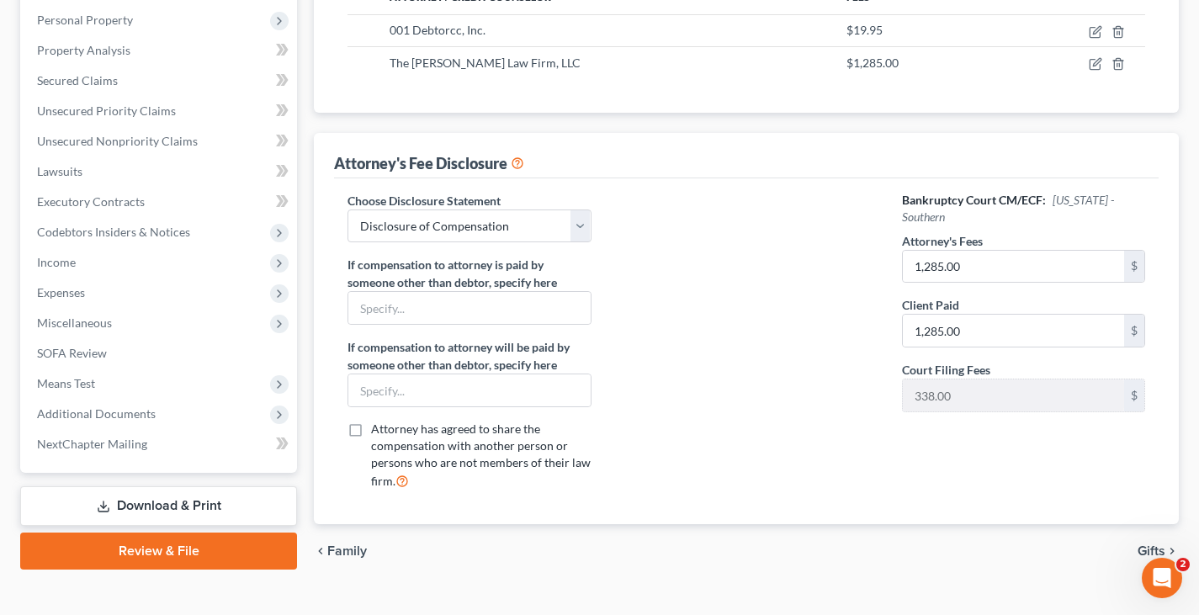
scroll to position [318, 0]
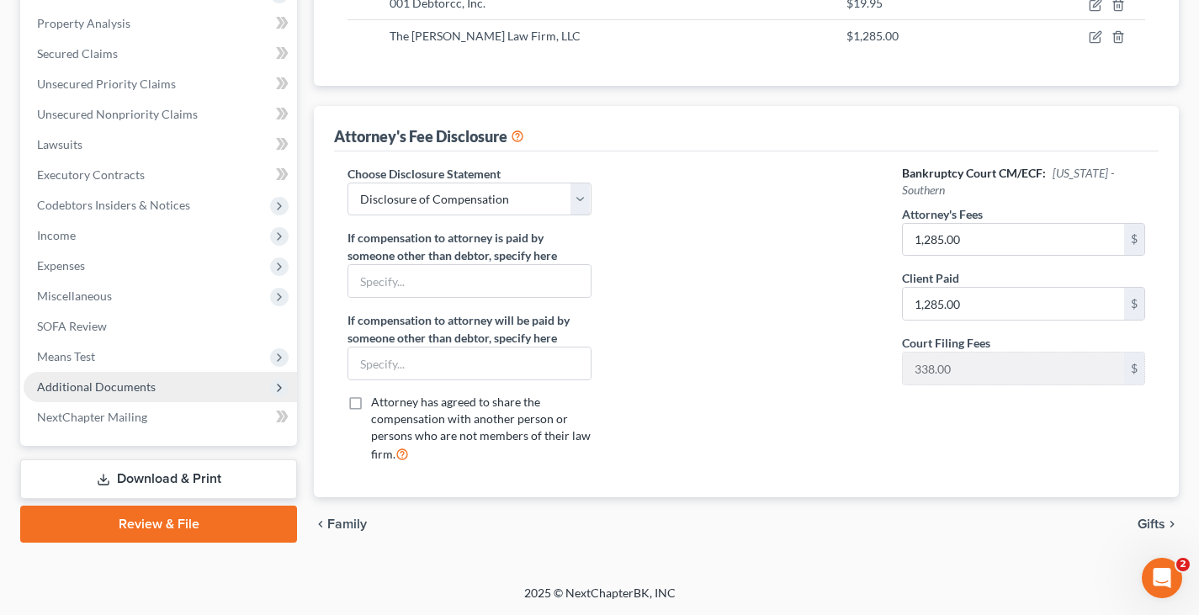
click at [118, 390] on span "Additional Documents" at bounding box center [96, 386] width 119 height 14
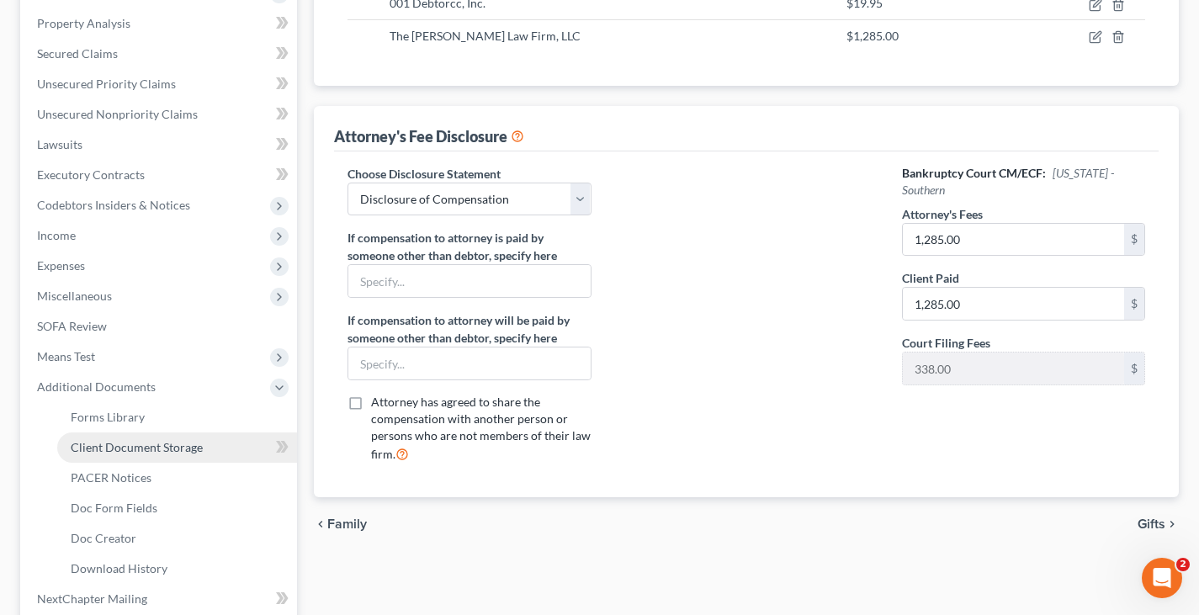
click at [122, 446] on span "Client Document Storage" at bounding box center [137, 447] width 132 height 14
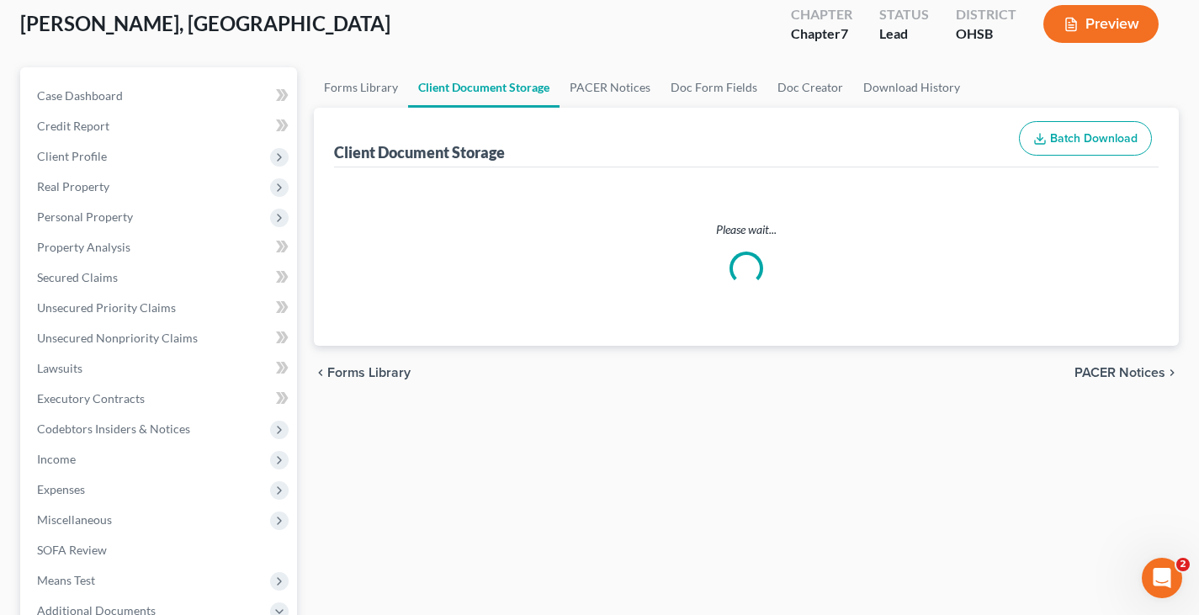
scroll to position [22, 0]
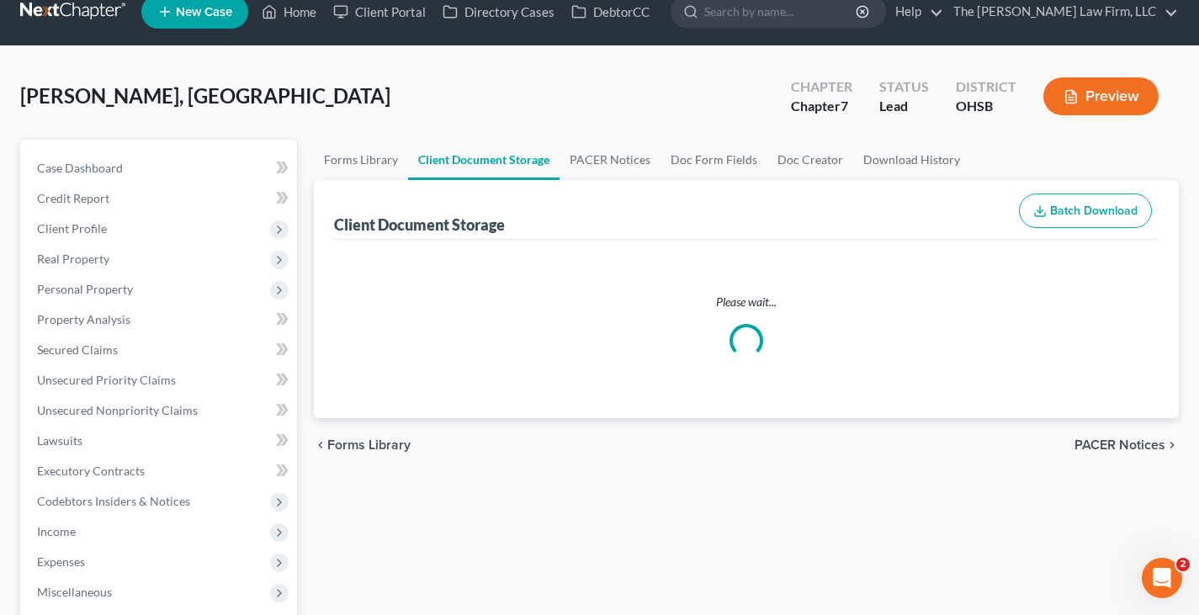
select select "7"
select select "52"
select select "61"
select select "7"
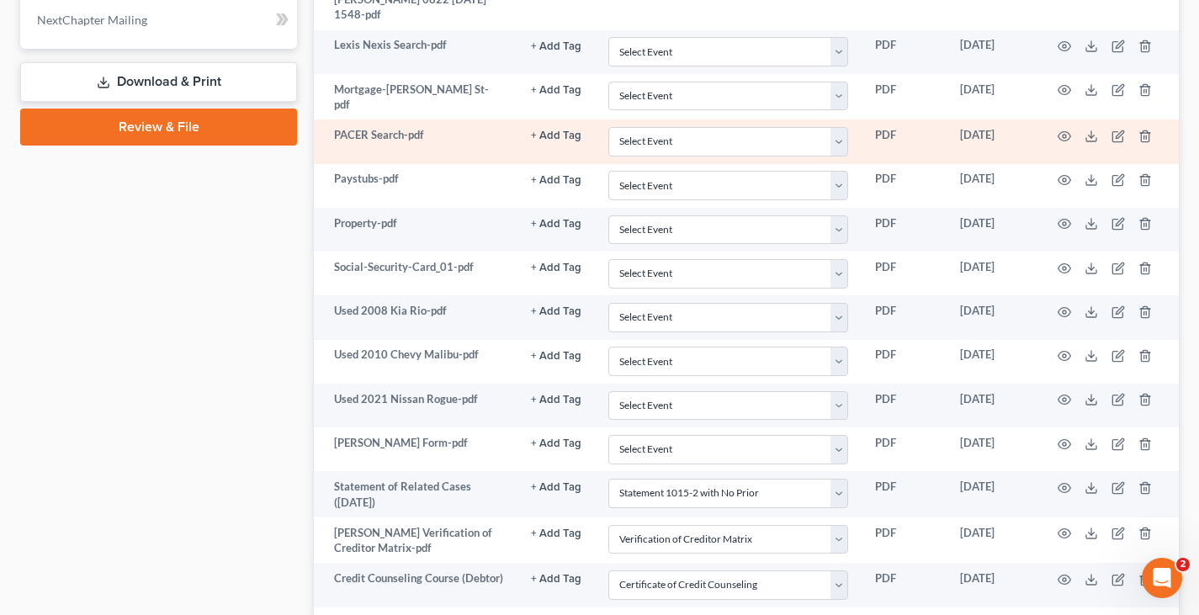
scroll to position [925, 0]
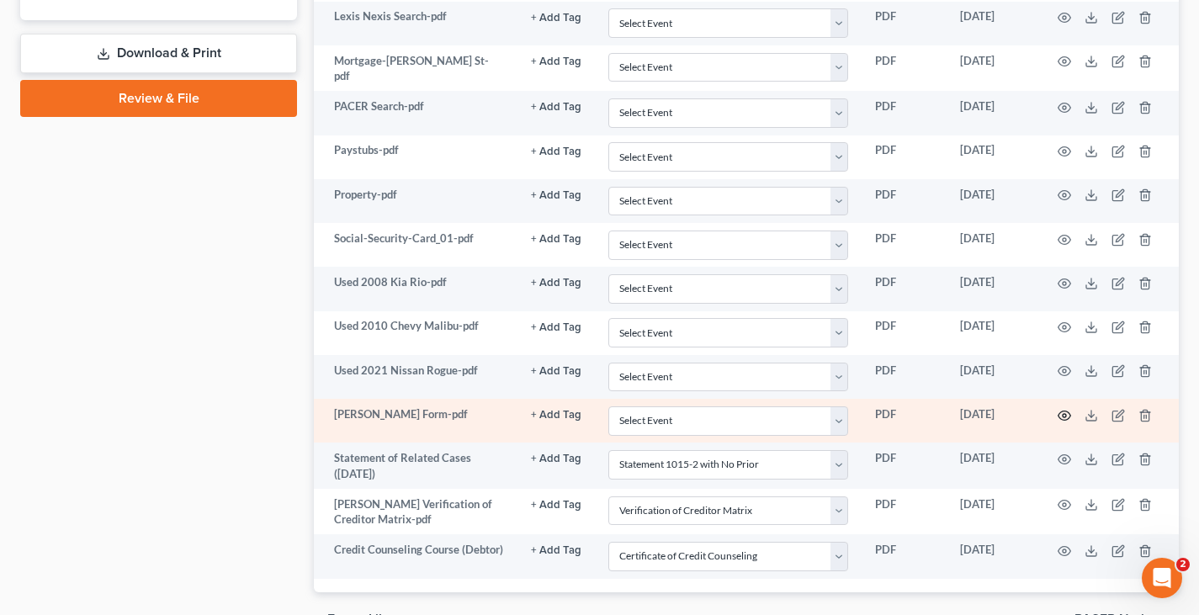
click at [1063, 409] on icon "button" at bounding box center [1063, 415] width 13 height 13
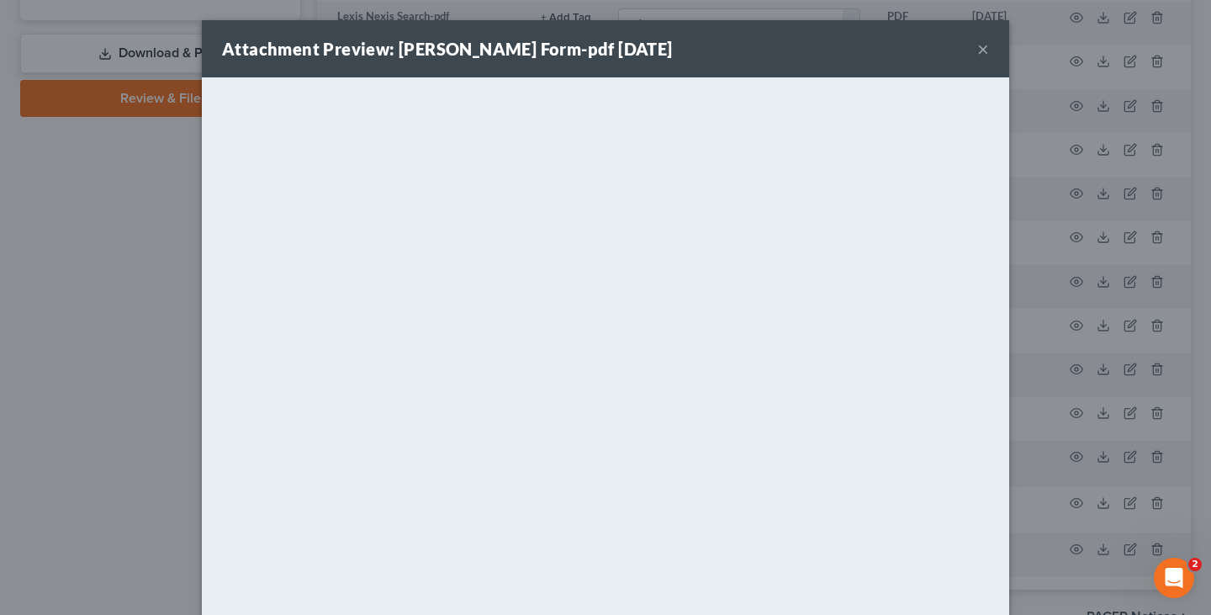
click at [978, 50] on button "×" at bounding box center [984, 49] width 12 height 20
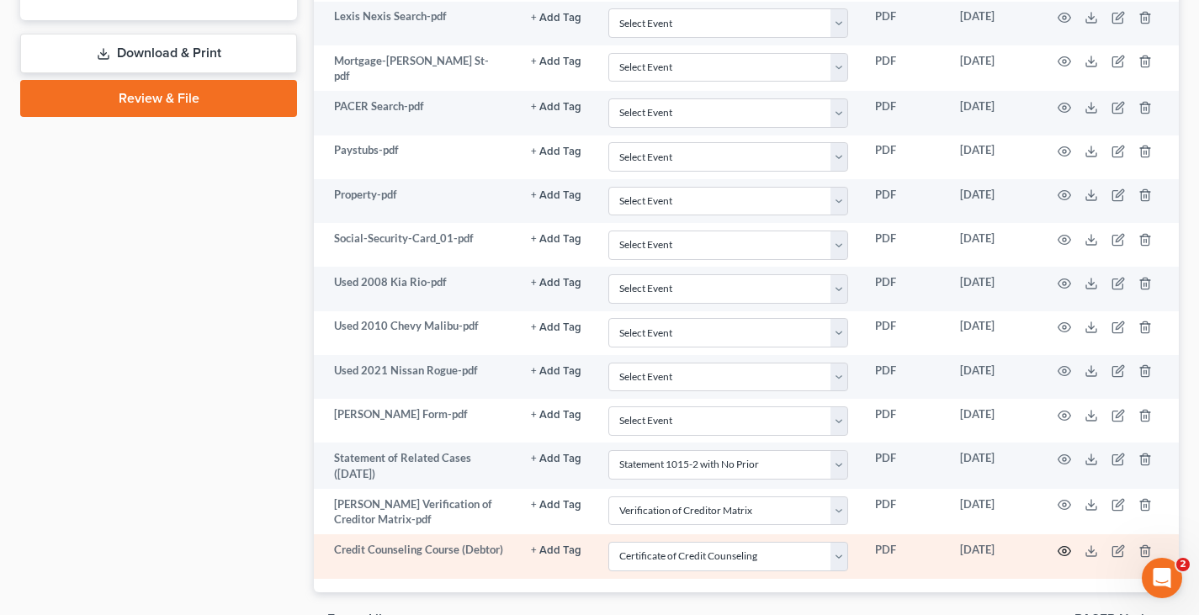
click at [1062, 544] on icon "button" at bounding box center [1063, 550] width 13 height 13
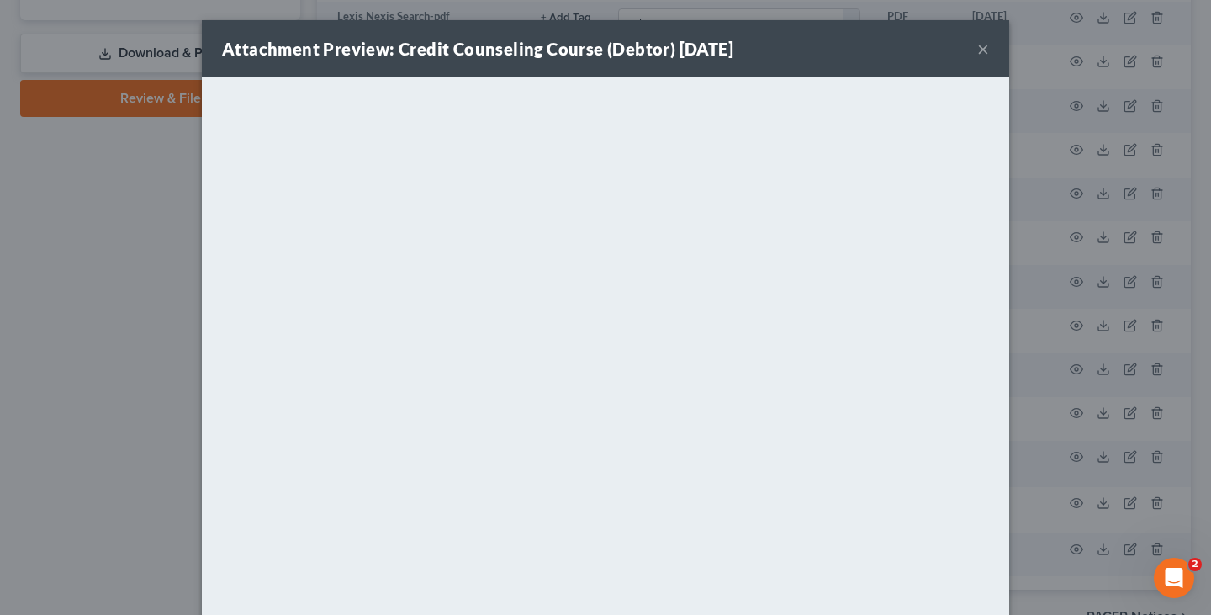
click at [978, 45] on button "×" at bounding box center [984, 49] width 12 height 20
